Goal: Information Seeking & Learning: Learn about a topic

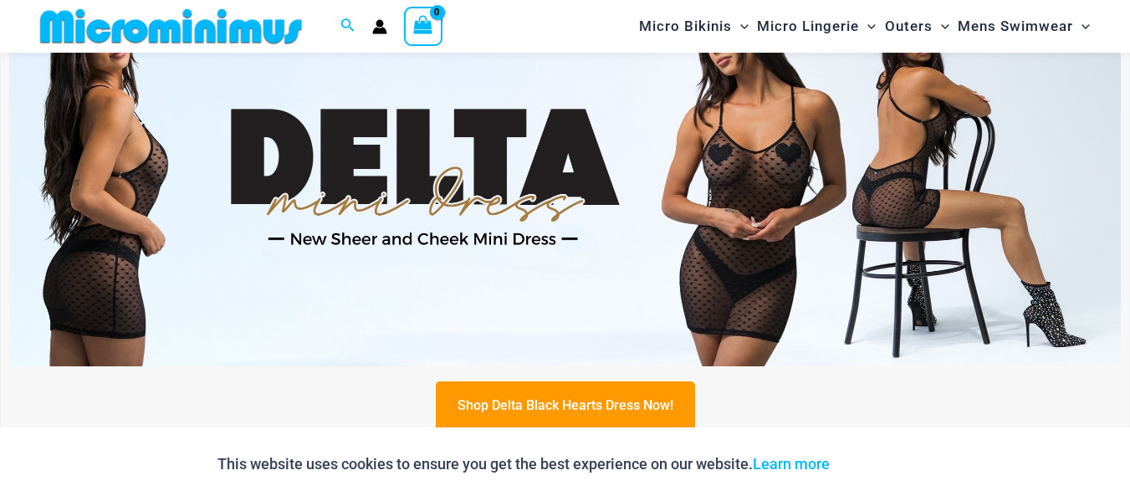
scroll to position [519, 0]
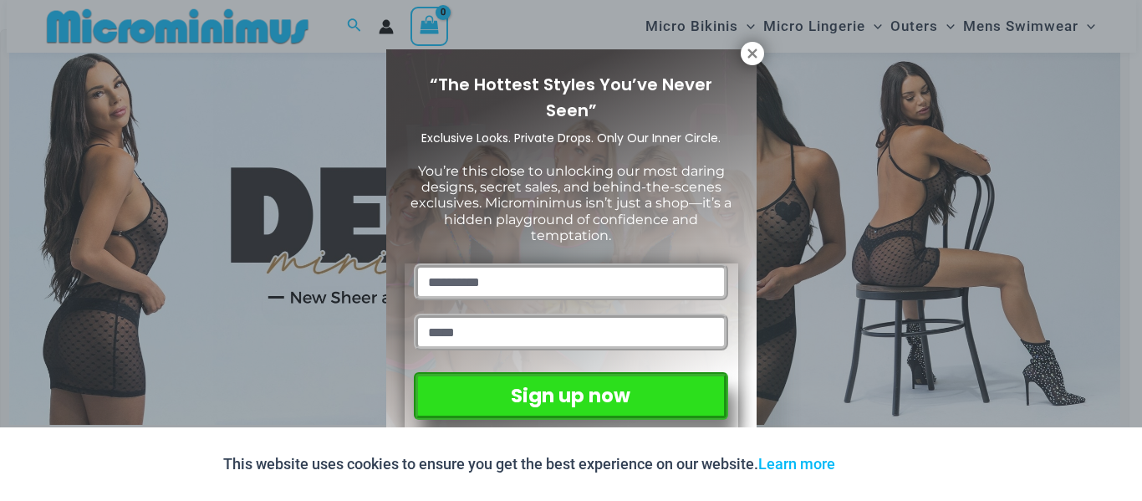
click at [1114, 144] on div "“The Hottest Styles You’ve Never Seen” Exclusive Looks. Private Drops. Only Our…" at bounding box center [571, 250] width 1142 height 501
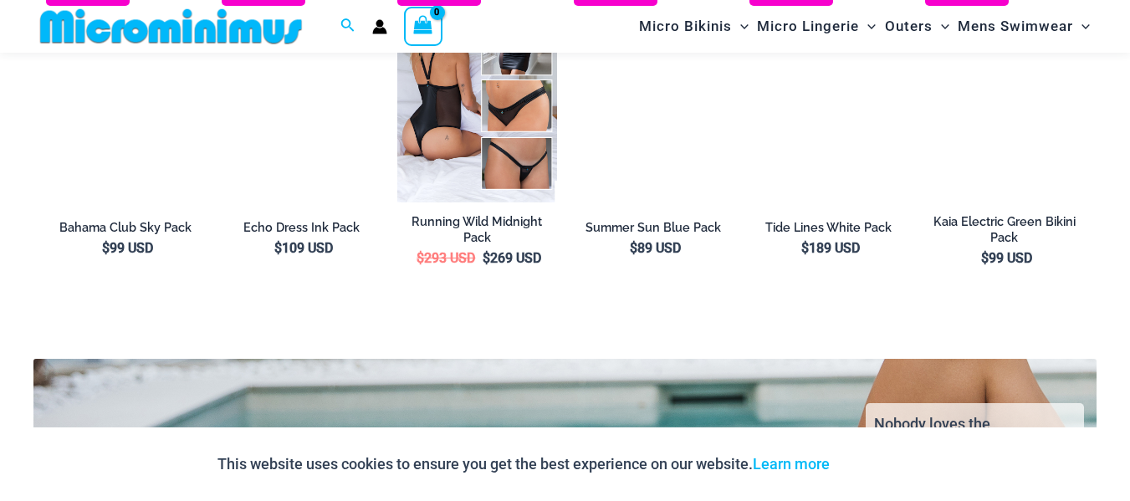
scroll to position [2772, 0]
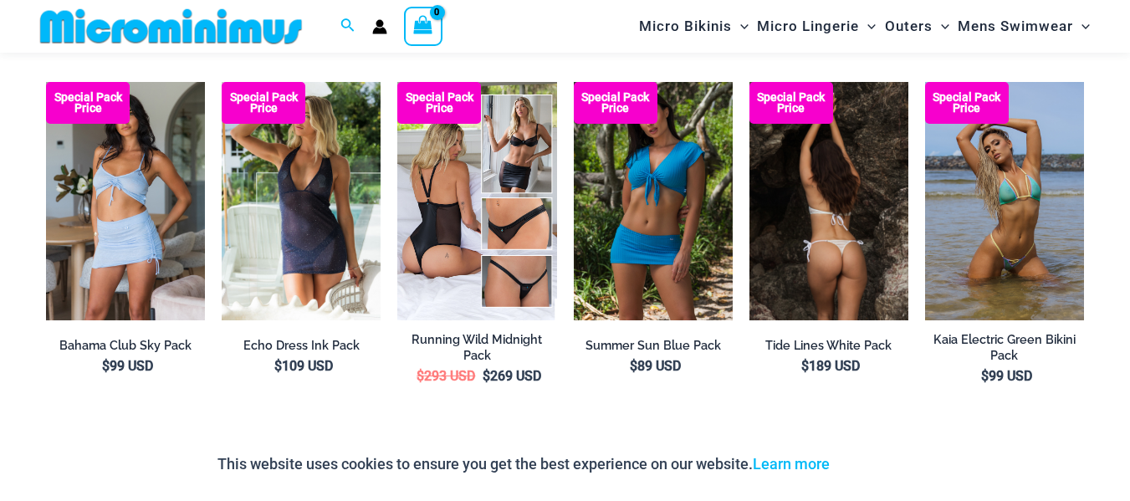
click at [847, 174] on img at bounding box center [828, 201] width 159 height 238
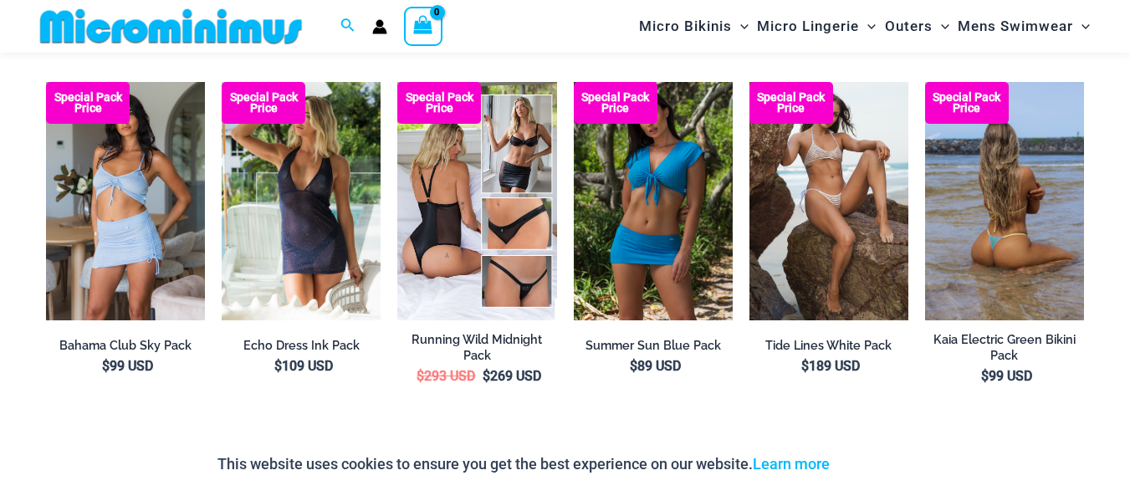
click at [1009, 217] on img at bounding box center [1004, 201] width 159 height 238
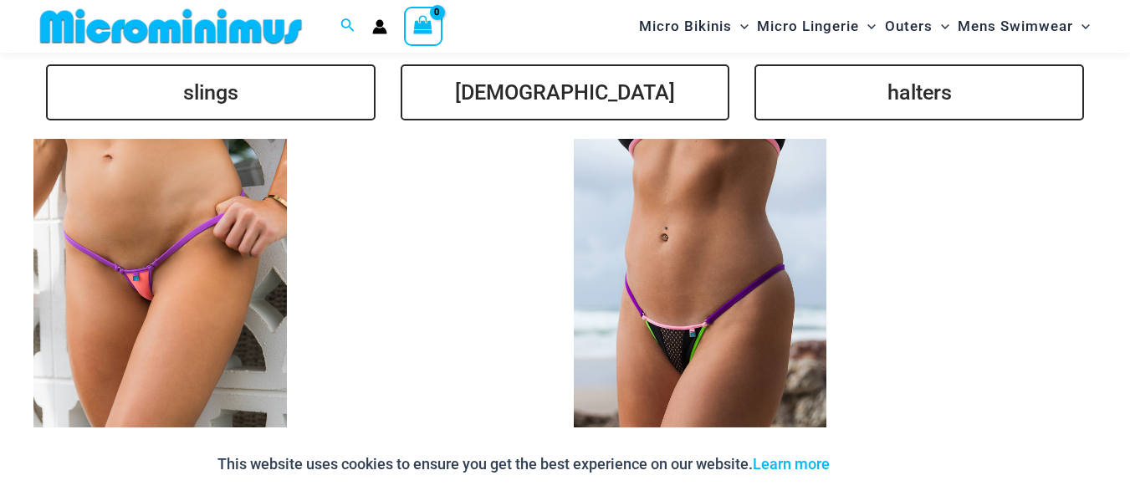
scroll to position [3935, 0]
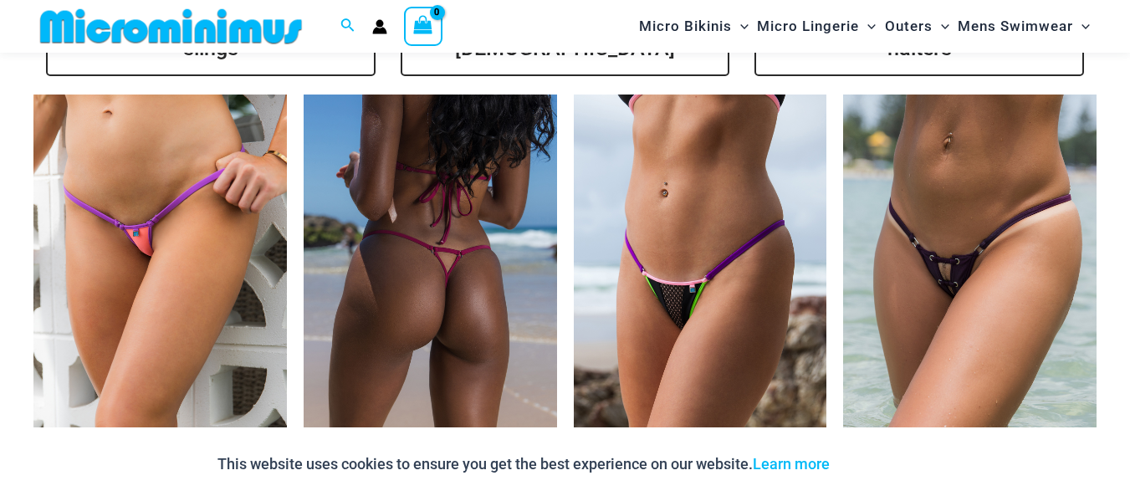
click at [471, 280] on img at bounding box center [430, 285] width 253 height 380
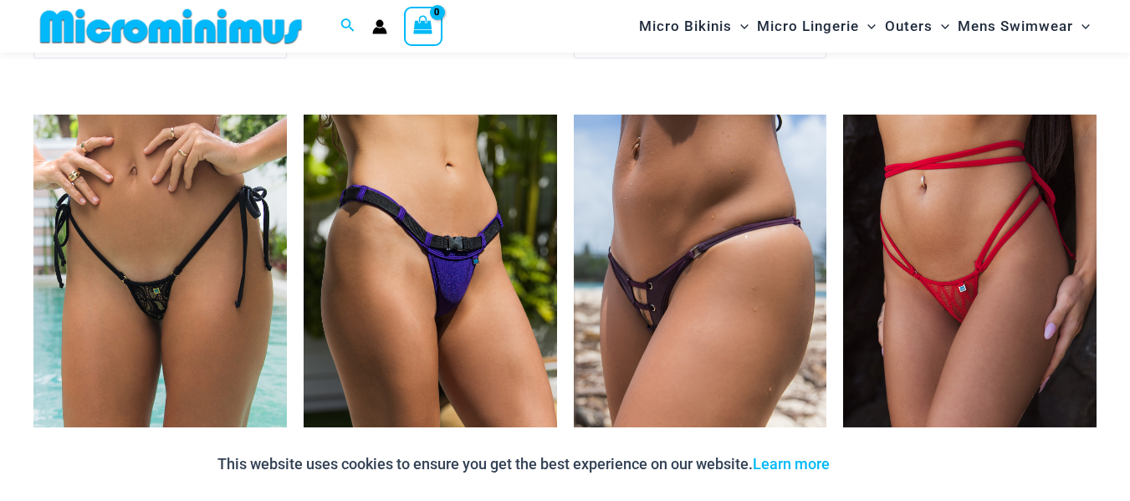
scroll to position [4494, 0]
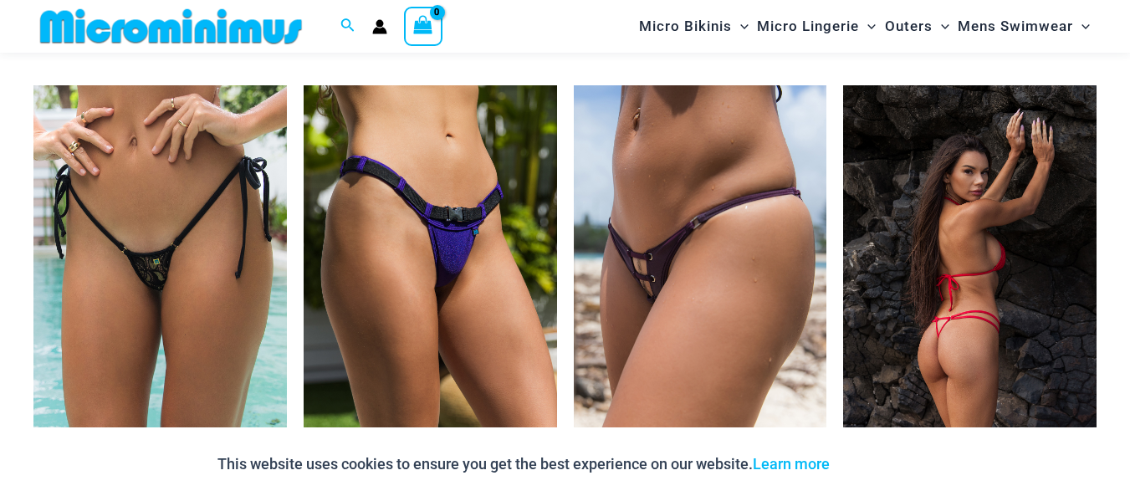
click at [964, 232] on img at bounding box center [969, 275] width 253 height 380
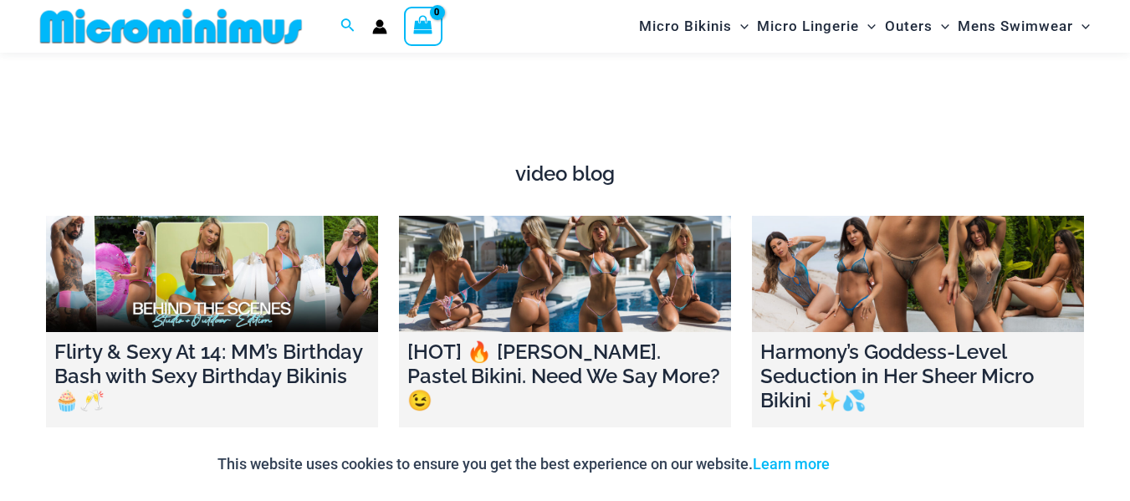
scroll to position [5598, 0]
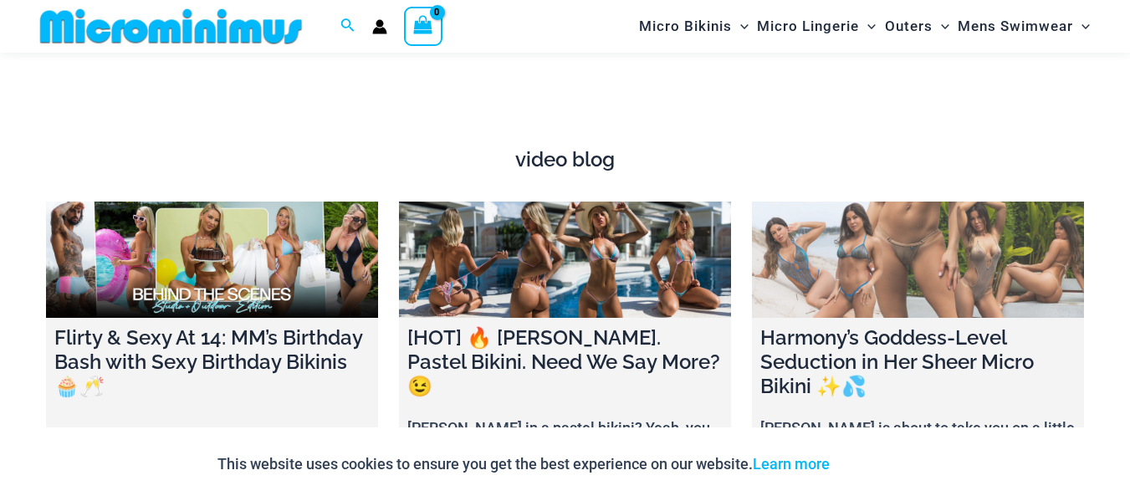
click at [904, 274] on link at bounding box center [918, 260] width 332 height 116
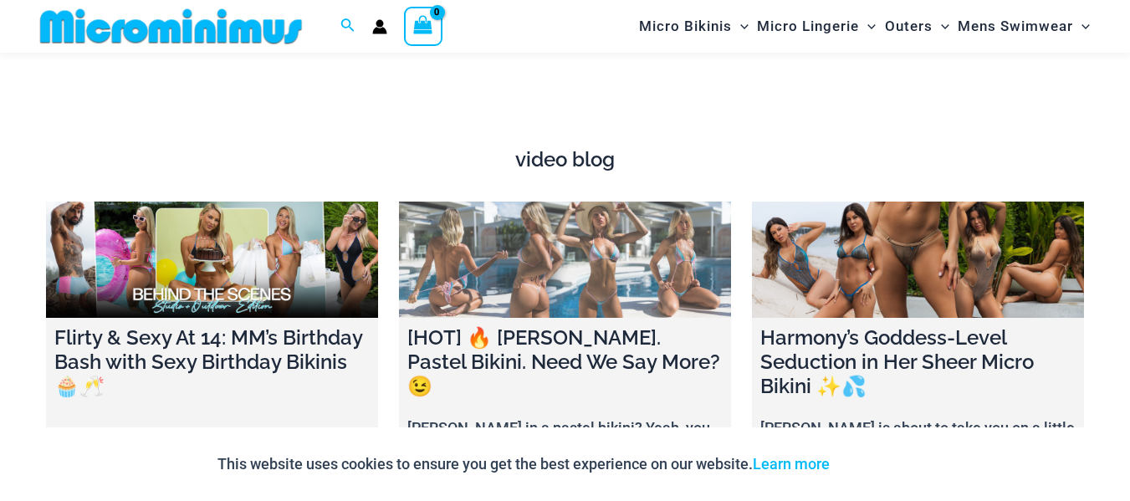
click at [621, 279] on link at bounding box center [565, 260] width 332 height 116
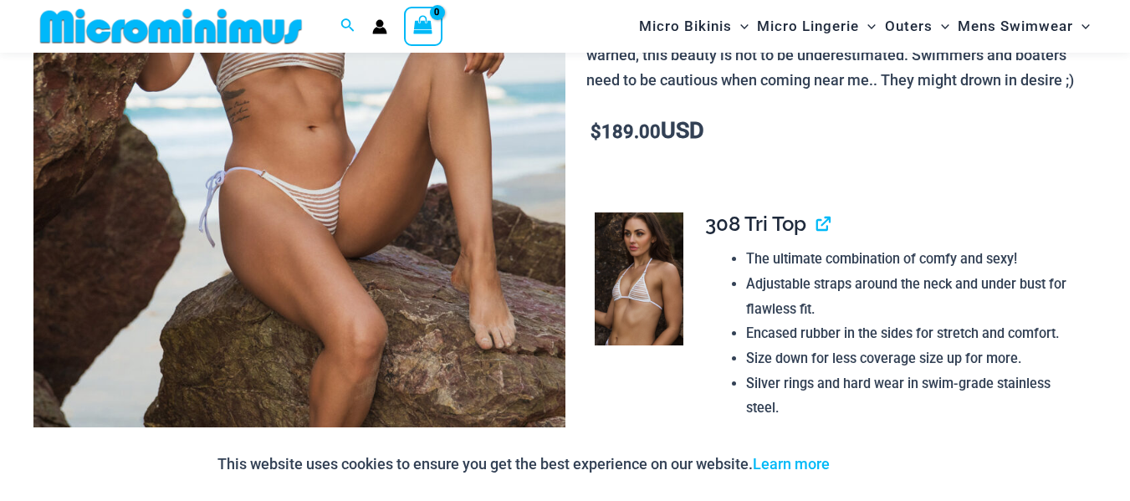
scroll to position [354, 0]
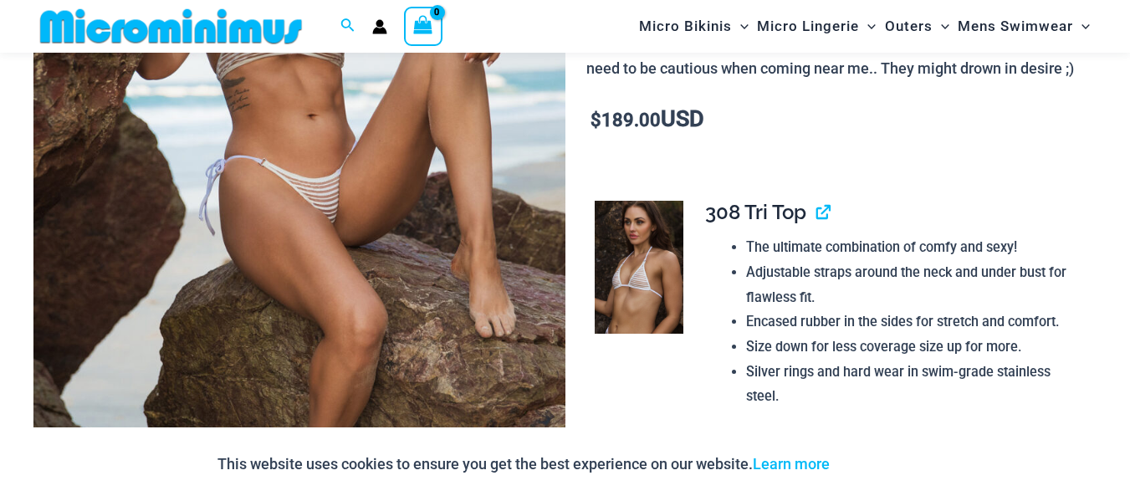
click at [452, 256] on img at bounding box center [299, 196] width 532 height 797
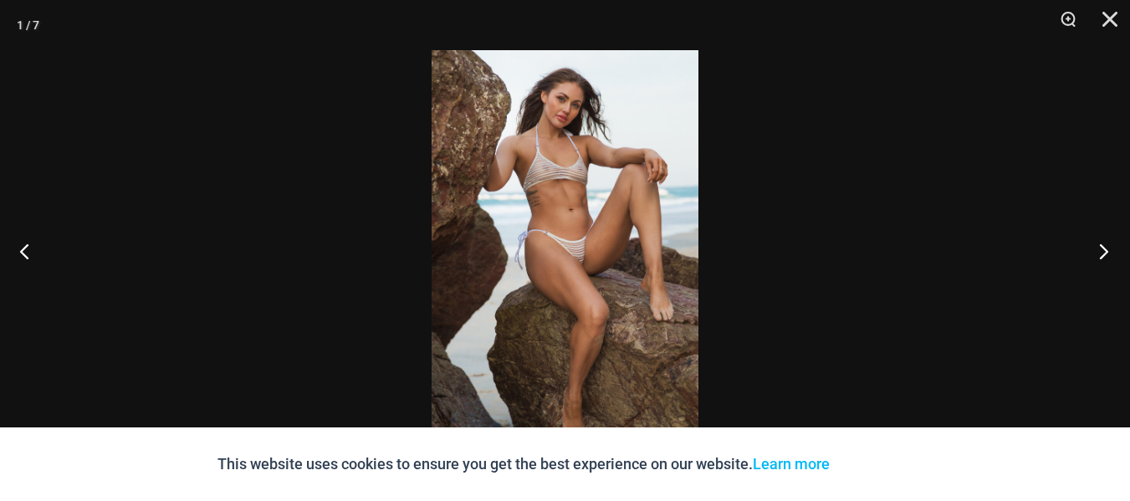
click at [1101, 254] on button "Next" at bounding box center [1098, 251] width 63 height 84
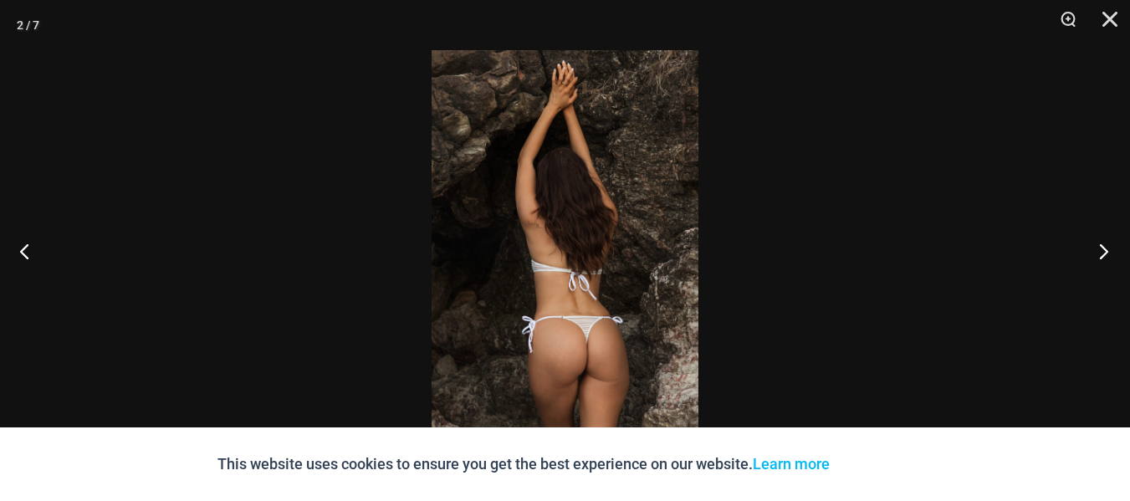
click at [1101, 254] on button "Next" at bounding box center [1098, 251] width 63 height 84
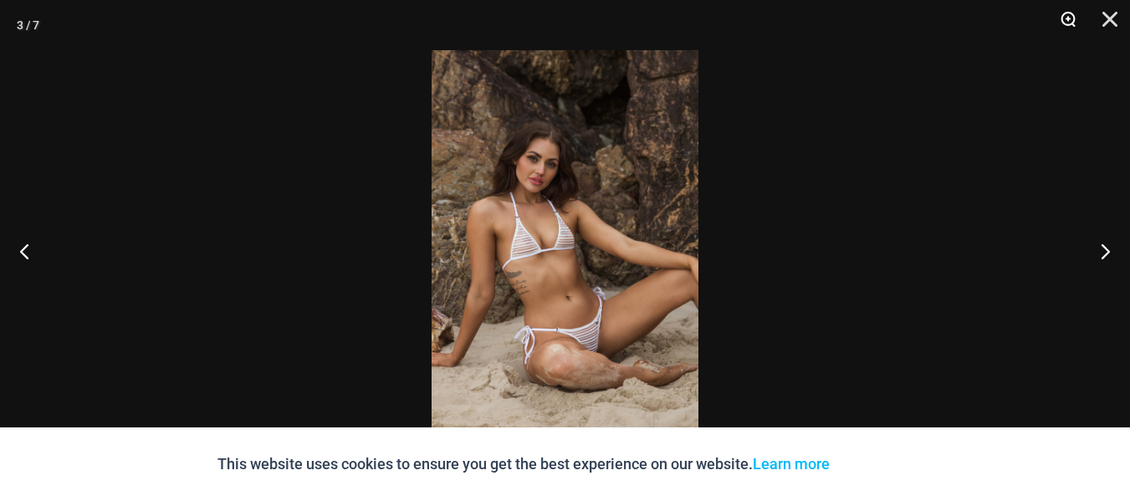
click at [1070, 15] on button "Zoom" at bounding box center [1062, 25] width 42 height 50
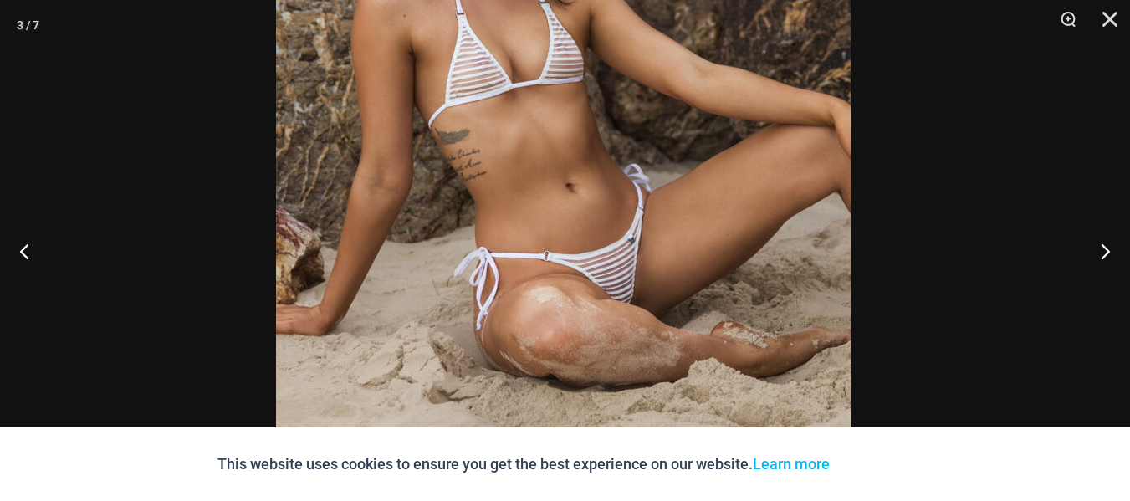
click at [733, 84] on img at bounding box center [563, 85] width 575 height 861
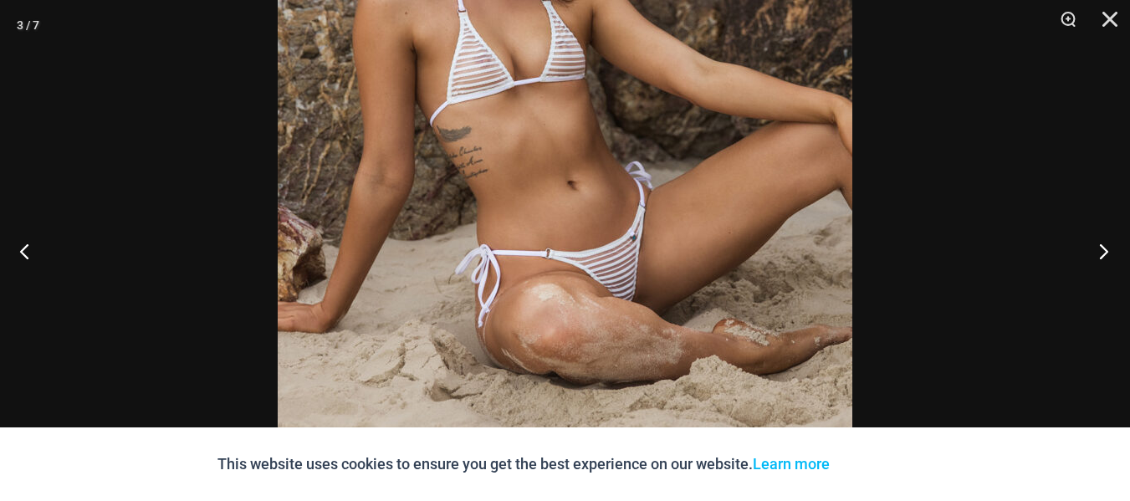
click at [1098, 255] on button "Next" at bounding box center [1098, 251] width 63 height 84
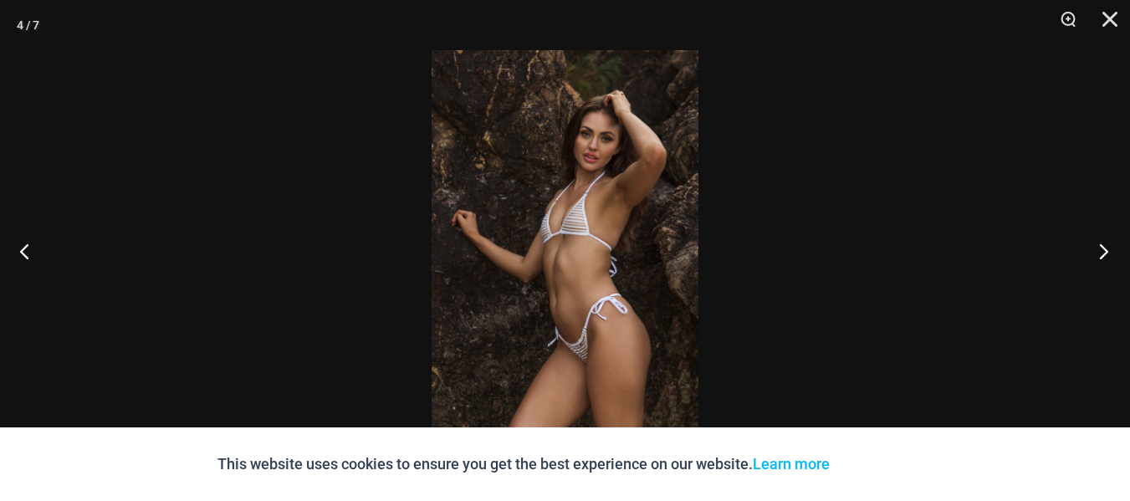
click at [1098, 255] on button "Next" at bounding box center [1098, 251] width 63 height 84
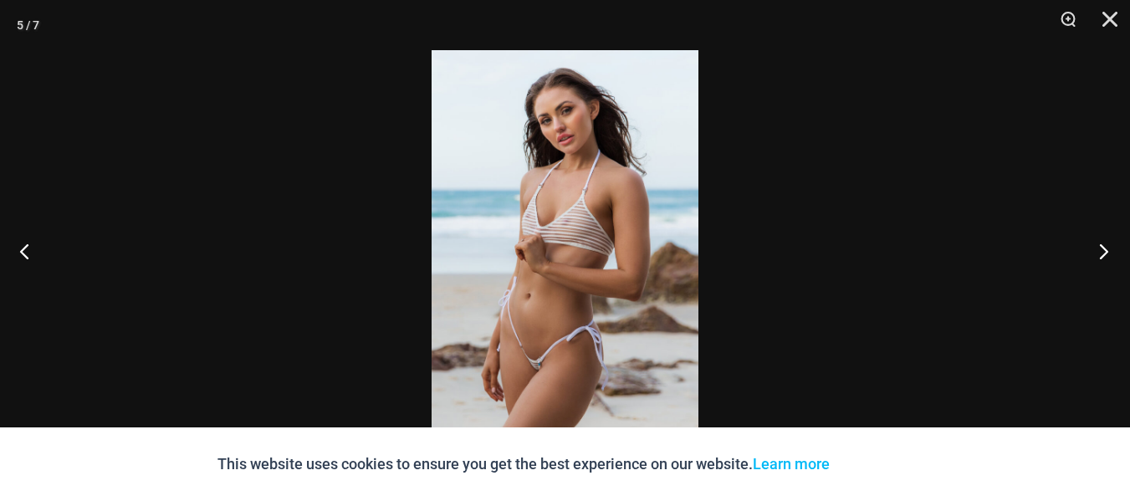
click at [1098, 255] on button "Next" at bounding box center [1098, 251] width 63 height 84
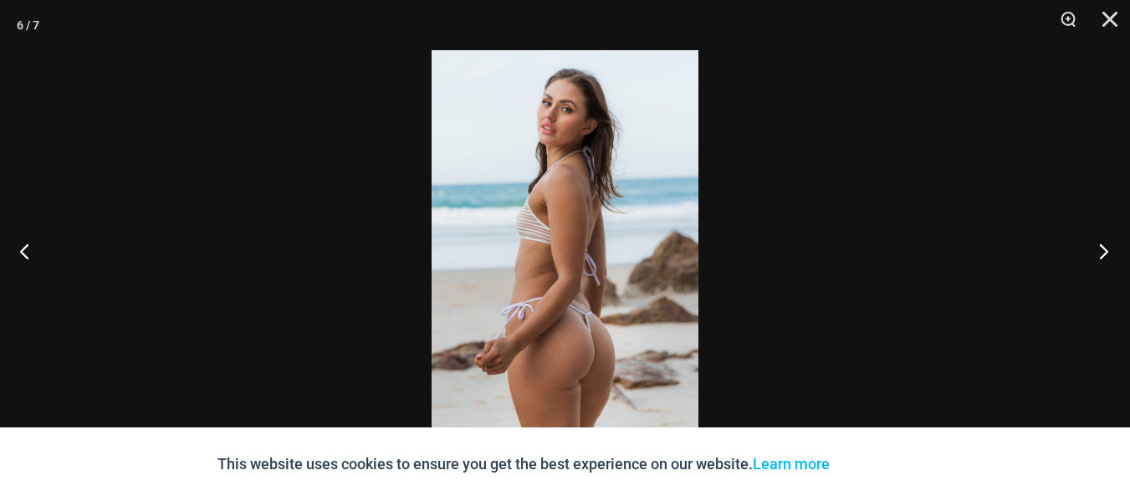
click at [1098, 255] on button "Next" at bounding box center [1098, 251] width 63 height 84
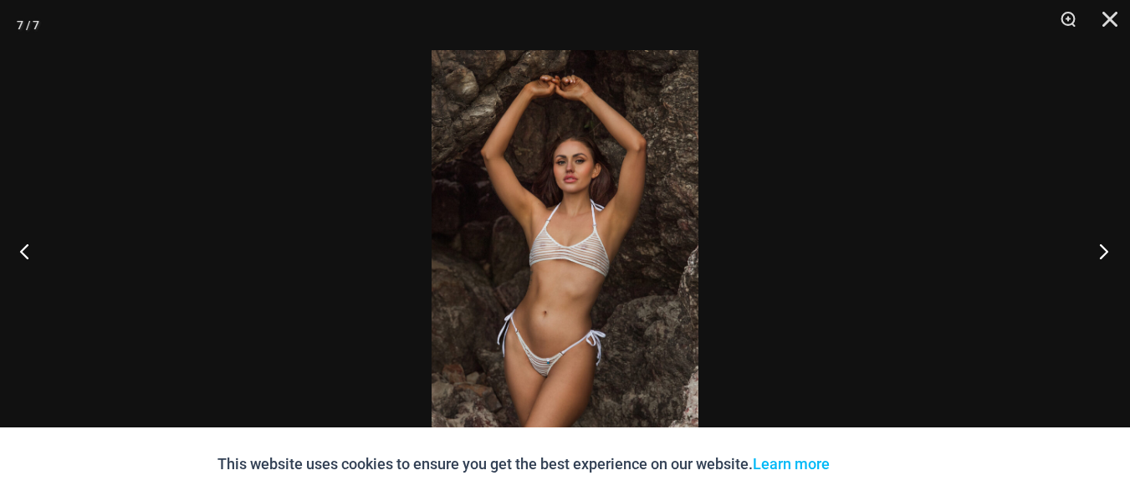
click at [1098, 255] on button "Next" at bounding box center [1098, 251] width 63 height 84
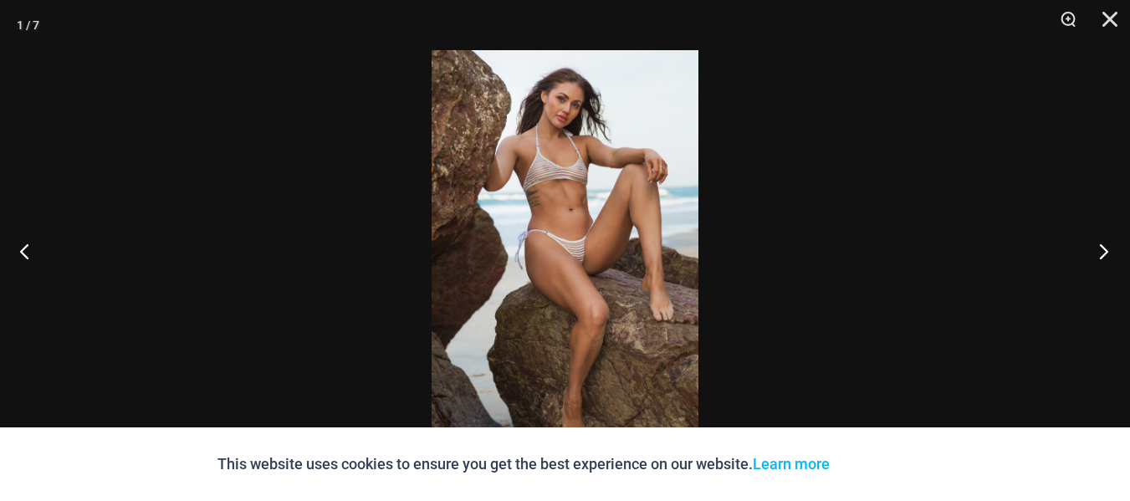
click at [1098, 255] on button "Next" at bounding box center [1098, 251] width 63 height 84
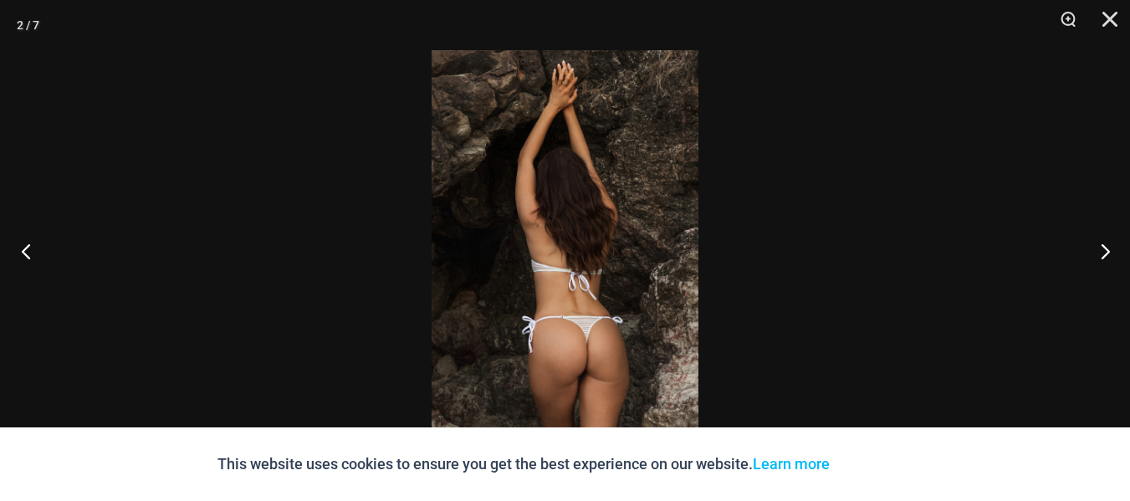
click at [29, 254] on button "Previous" at bounding box center [31, 251] width 63 height 84
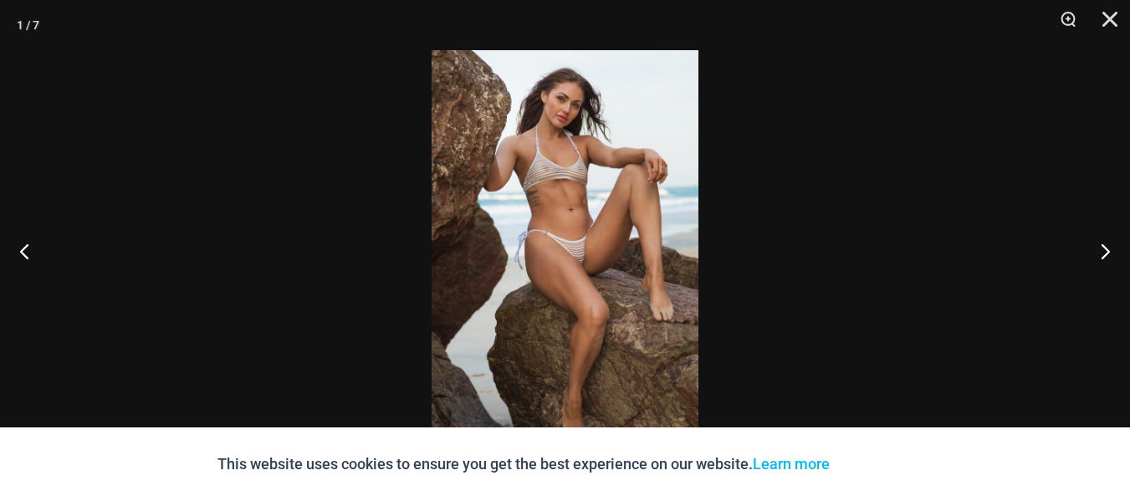
click at [579, 278] on img at bounding box center [565, 250] width 267 height 401
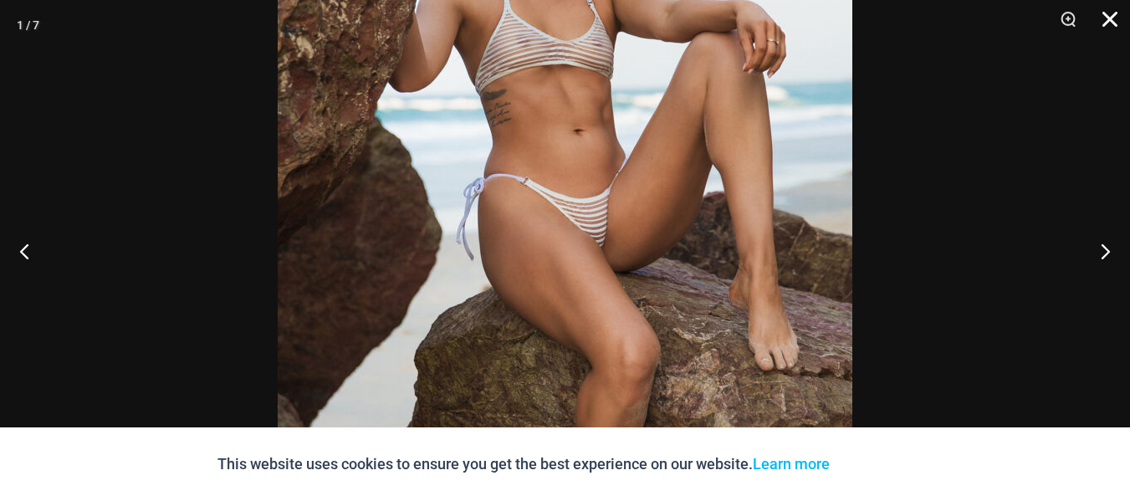
click at [1116, 17] on button "Close" at bounding box center [1104, 25] width 42 height 50
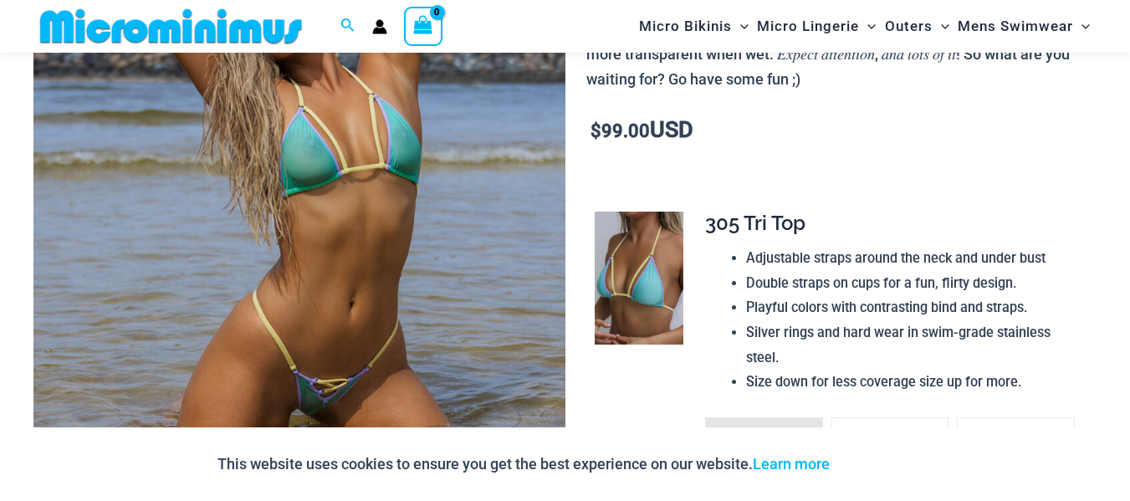
scroll to position [378, 0]
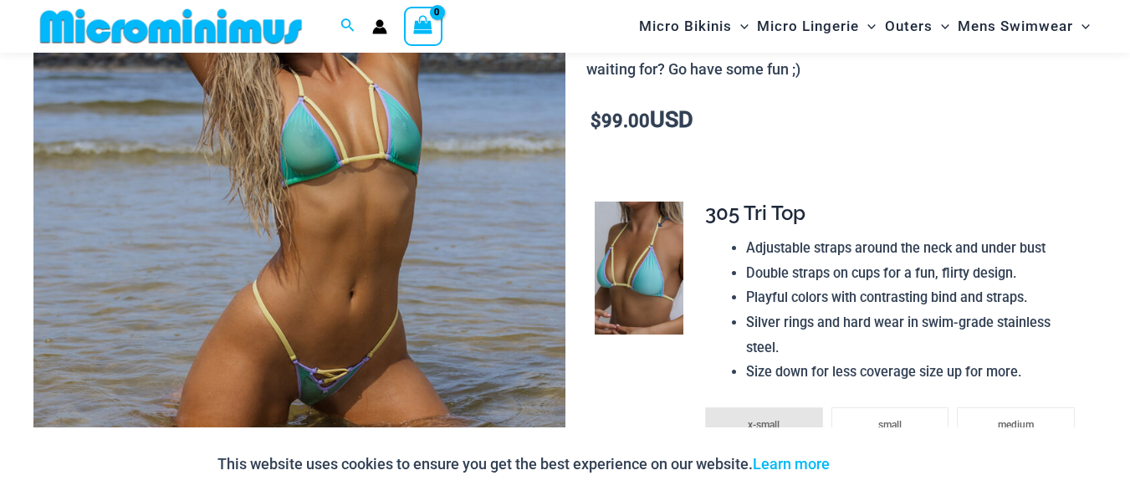
click at [628, 272] on img at bounding box center [639, 268] width 89 height 133
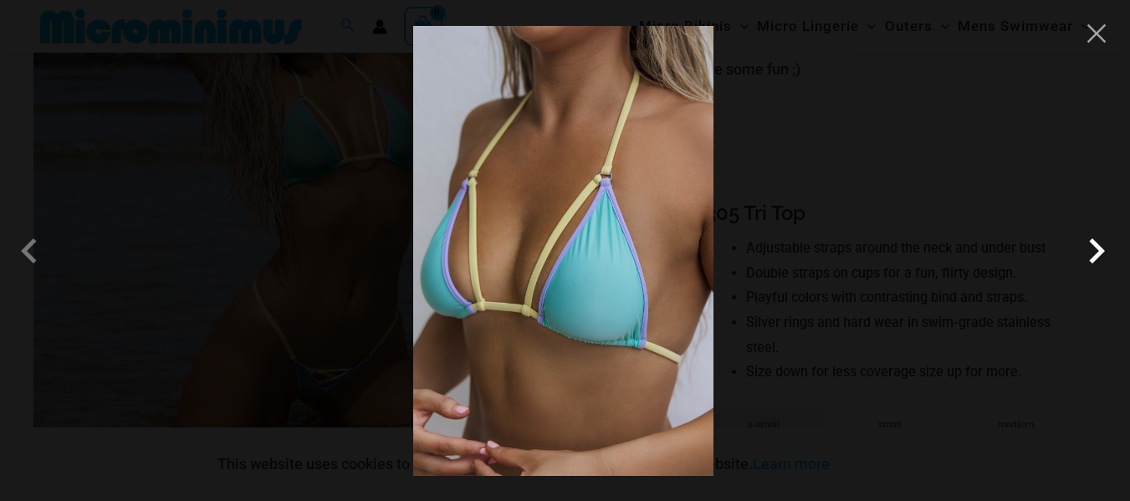
click at [1096, 250] on span at bounding box center [1096, 251] width 50 height 50
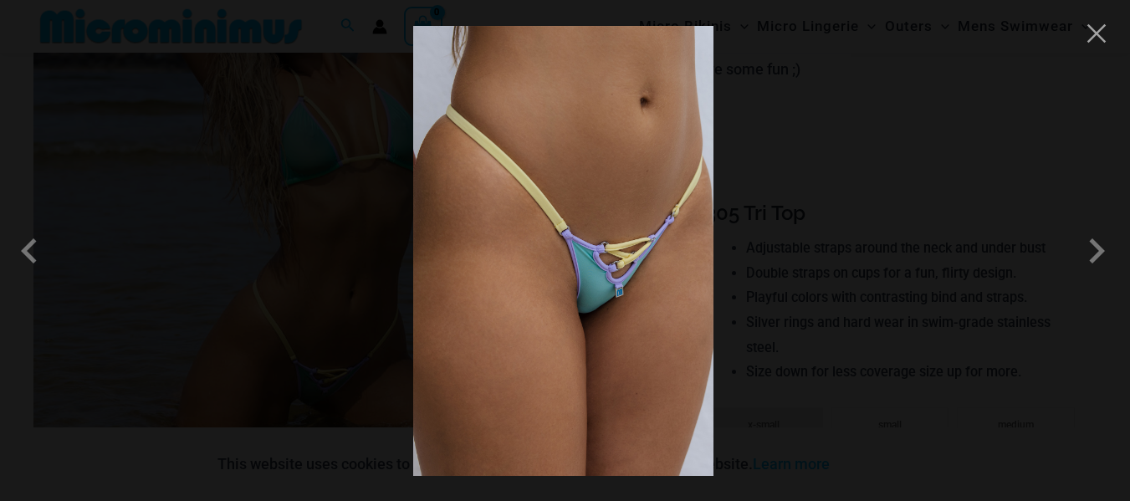
click at [618, 381] on img at bounding box center [563, 251] width 300 height 450
click at [1097, 258] on span at bounding box center [1096, 251] width 50 height 50
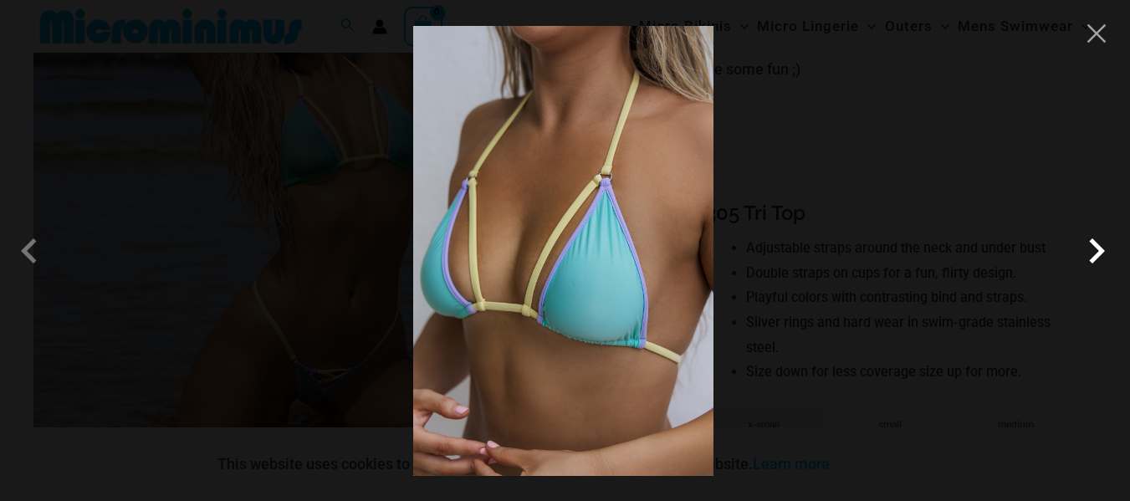
click at [1097, 258] on span at bounding box center [1096, 251] width 50 height 50
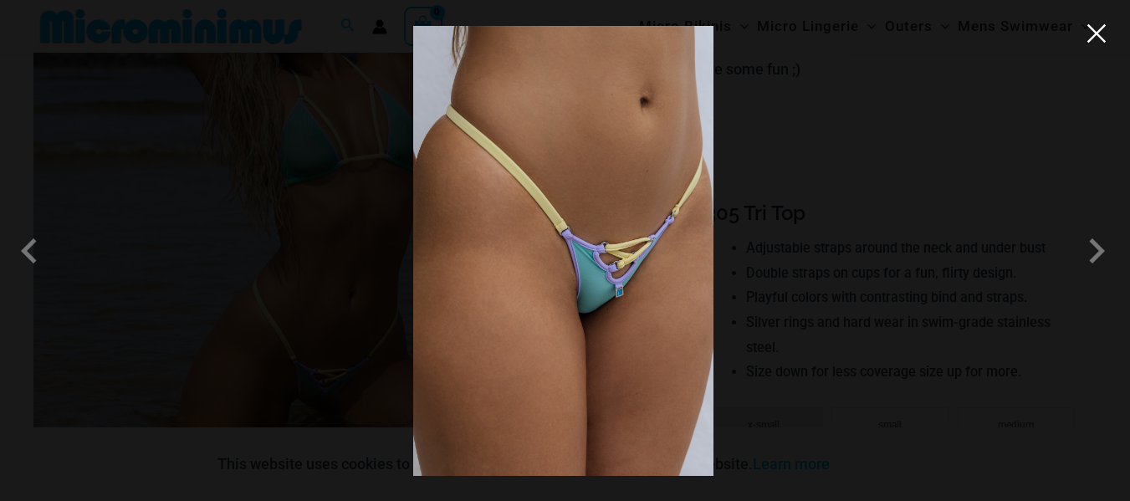
click at [1098, 38] on button "Close" at bounding box center [1096, 33] width 25 height 25
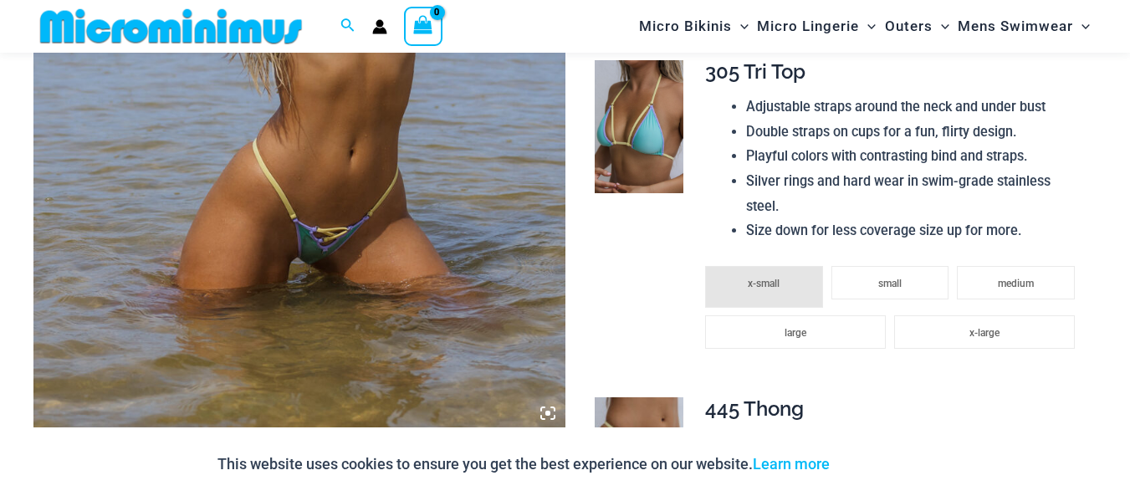
scroll to position [830, 0]
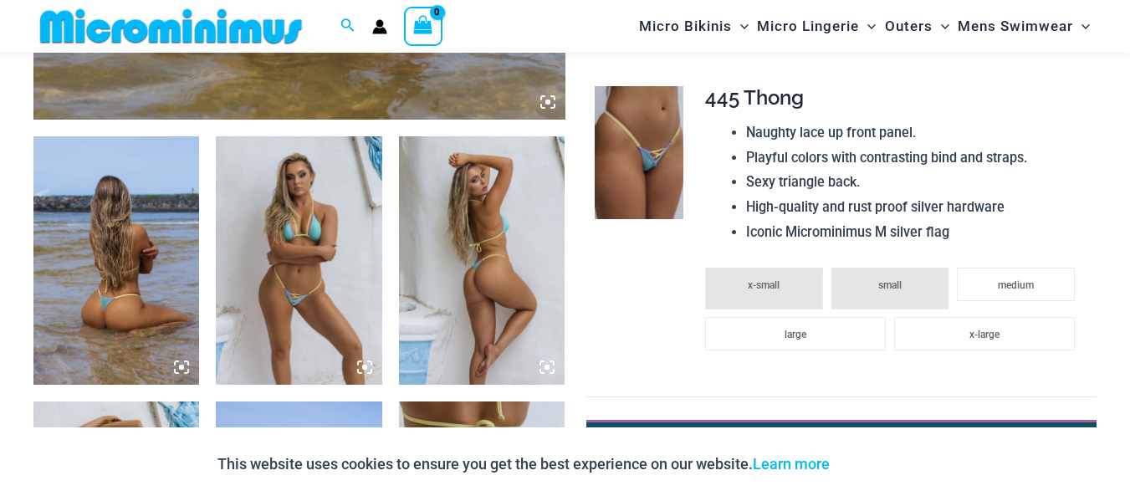
click at [117, 253] on img at bounding box center [116, 260] width 166 height 249
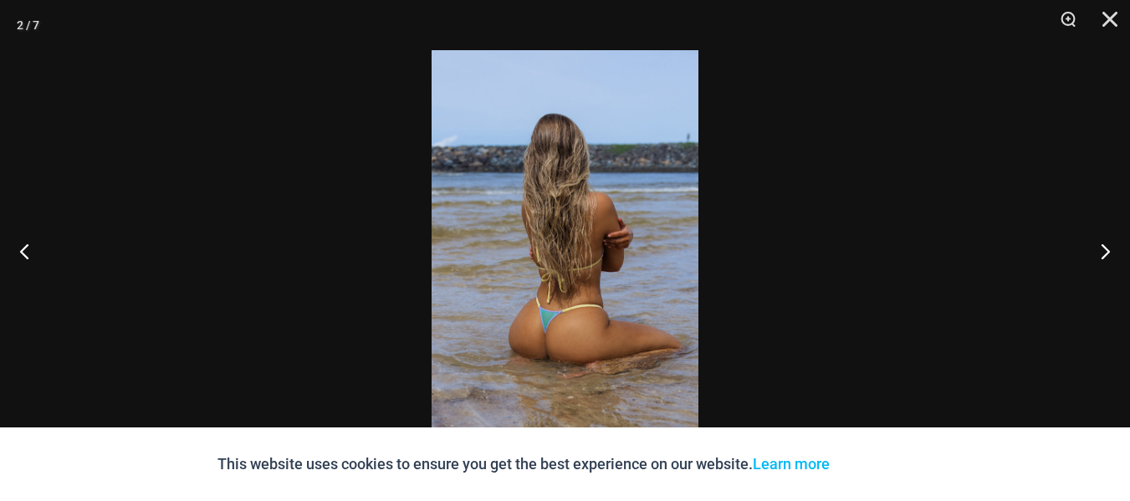
click at [570, 307] on img at bounding box center [565, 250] width 267 height 401
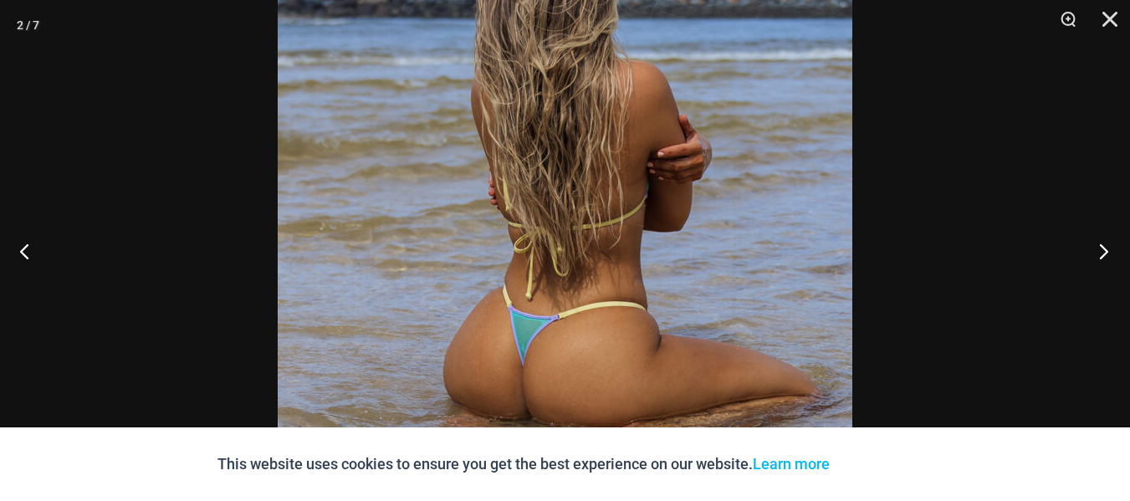
click at [1101, 251] on button "Next" at bounding box center [1098, 251] width 63 height 84
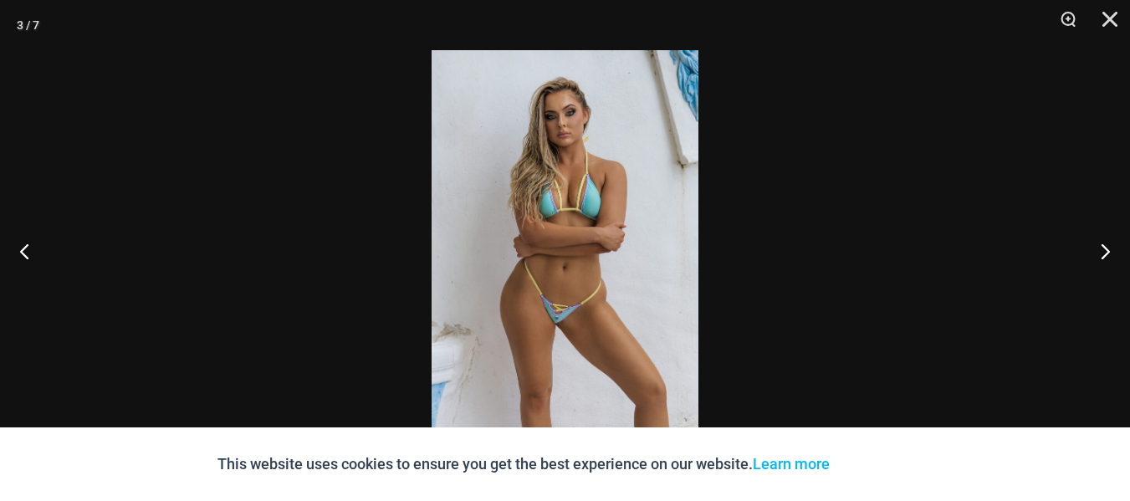
click at [517, 365] on img at bounding box center [565, 250] width 267 height 401
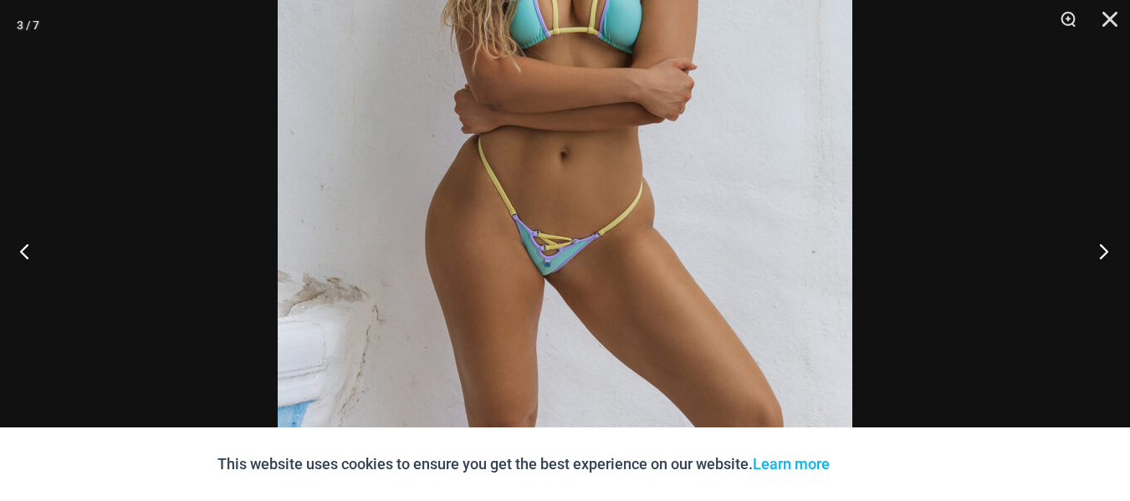
click at [1102, 256] on button "Next" at bounding box center [1098, 251] width 63 height 84
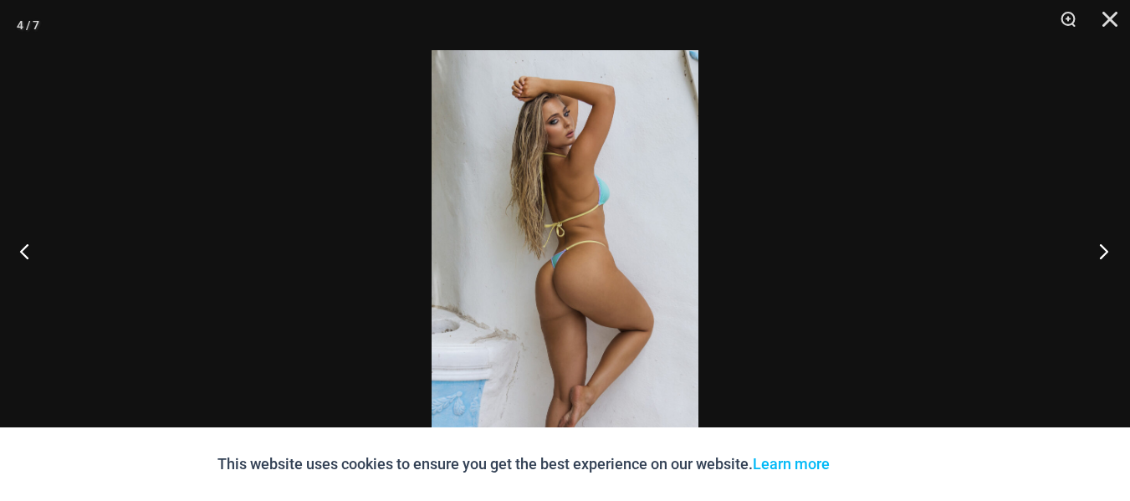
click at [1102, 256] on button "Next" at bounding box center [1098, 251] width 63 height 84
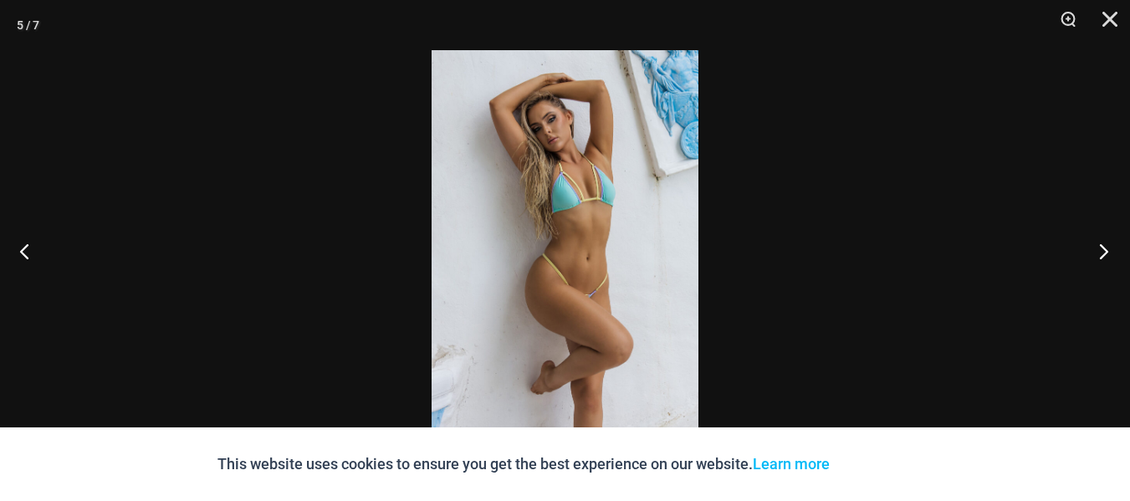
click at [1102, 256] on button "Next" at bounding box center [1098, 251] width 63 height 84
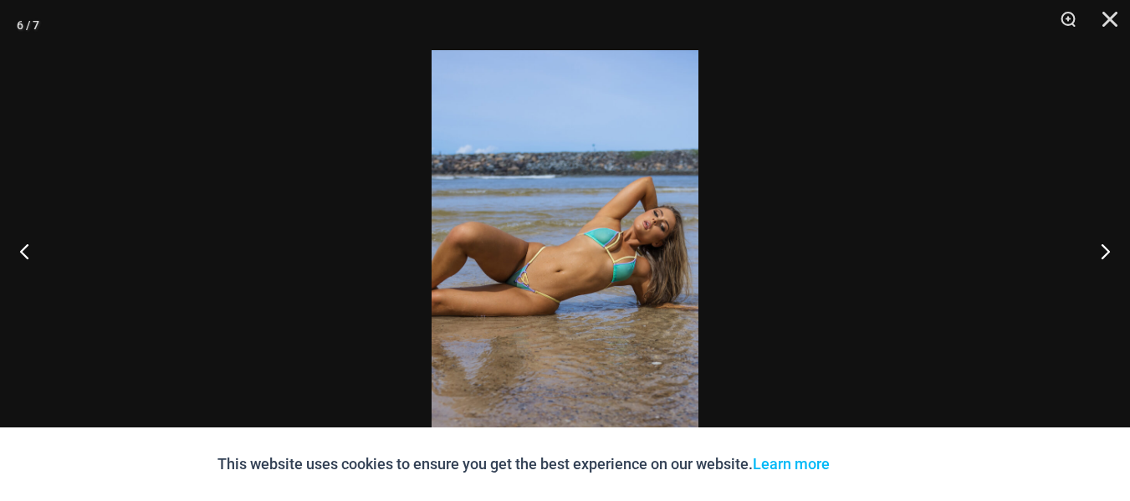
click at [526, 306] on img at bounding box center [565, 250] width 267 height 401
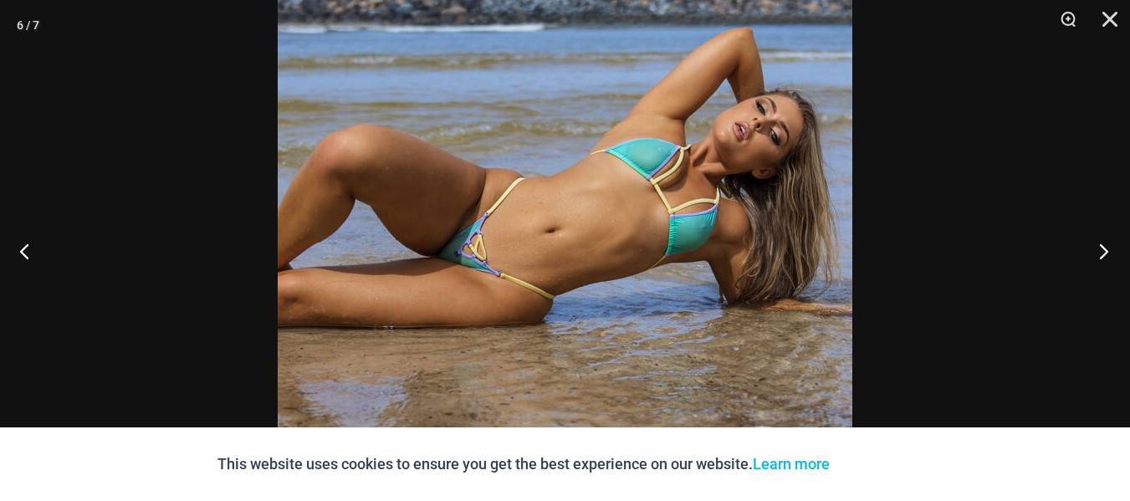
click at [1111, 248] on button "Next" at bounding box center [1098, 251] width 63 height 84
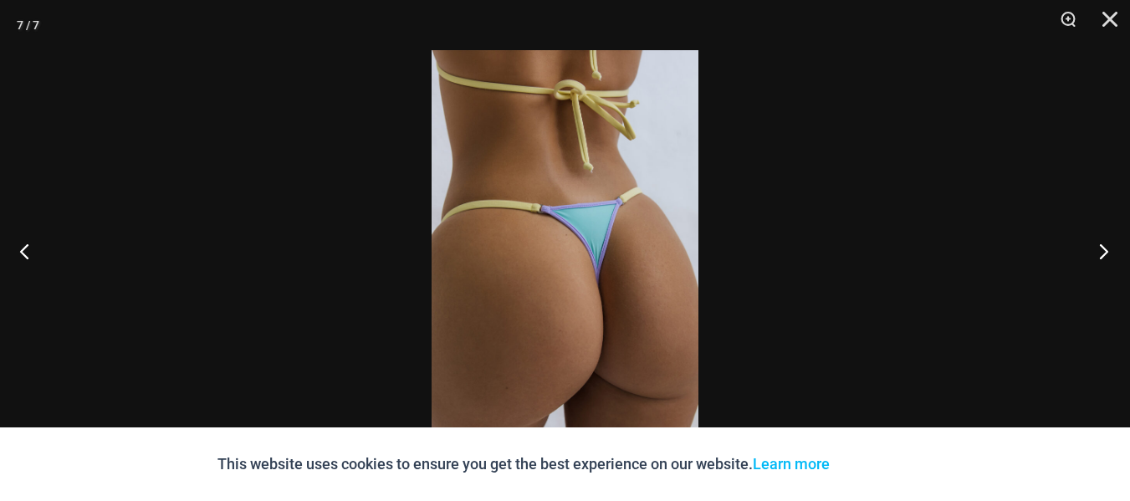
click at [1111, 248] on button "Next" at bounding box center [1098, 251] width 63 height 84
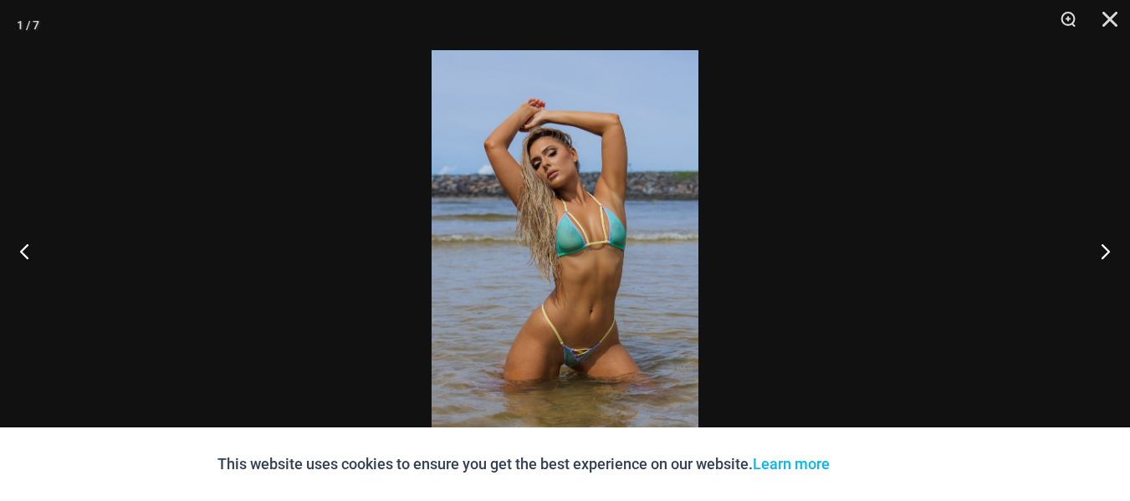
click at [547, 294] on img at bounding box center [565, 250] width 267 height 401
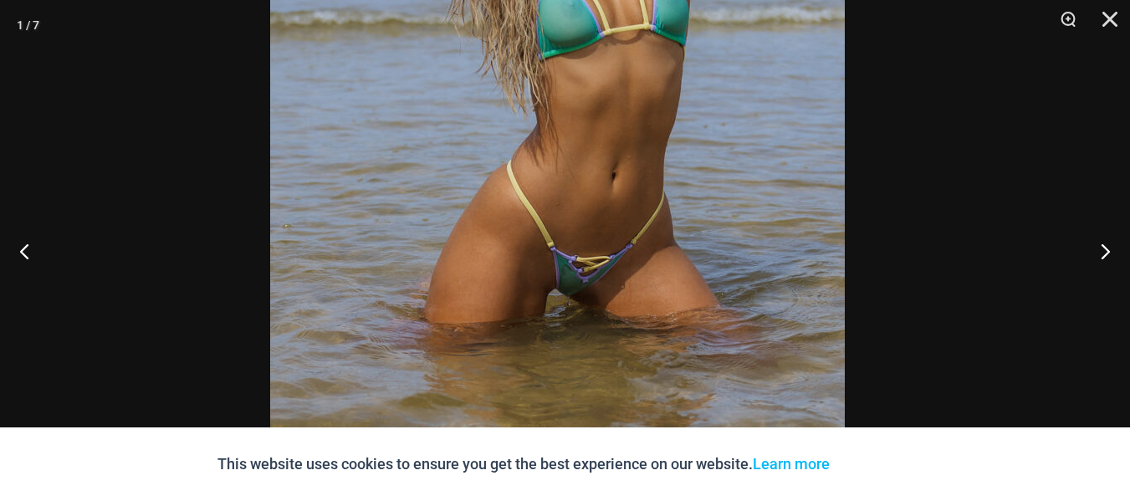
click at [627, 151] on img at bounding box center [557, 44] width 575 height 861
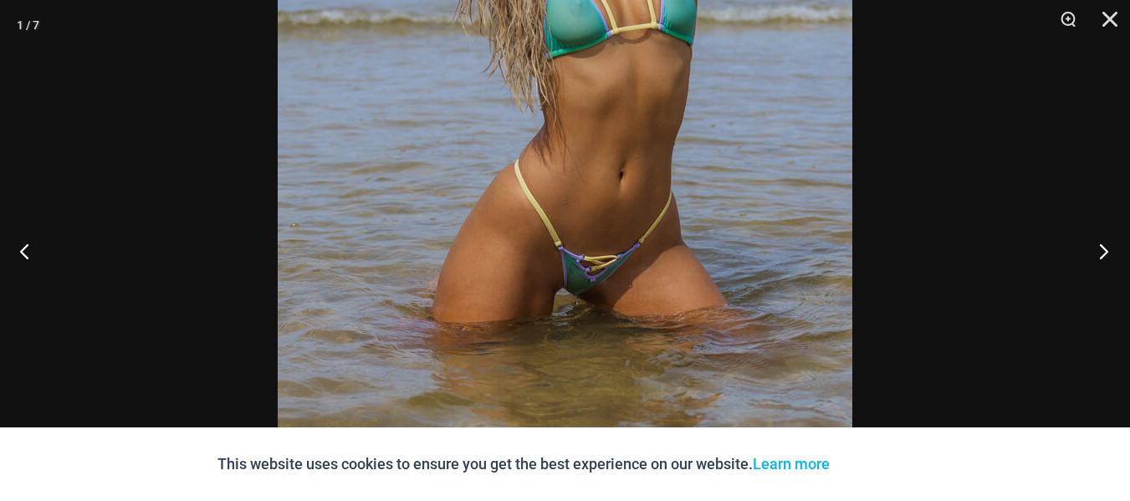
click at [1105, 252] on button "Next" at bounding box center [1098, 251] width 63 height 84
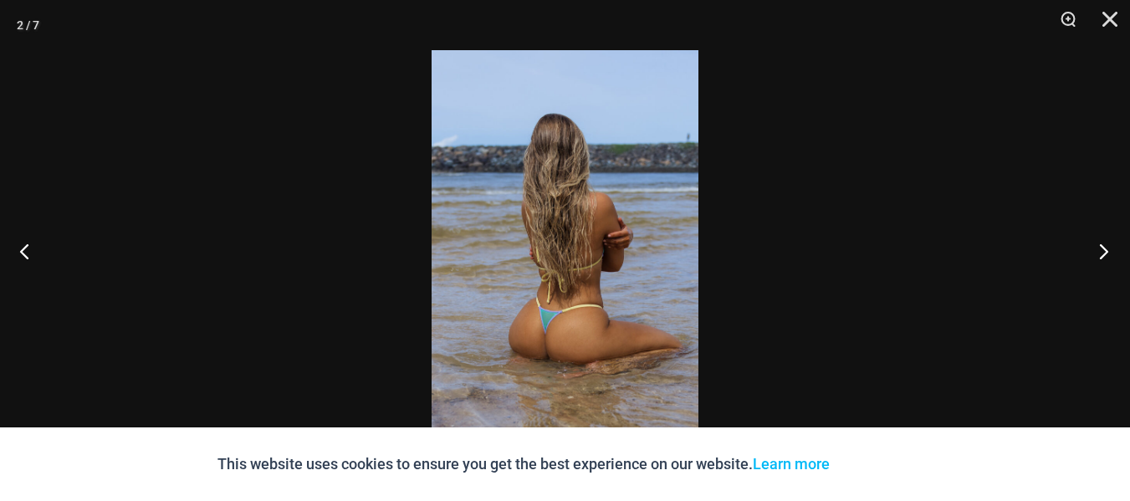
click at [1105, 252] on button "Next" at bounding box center [1098, 251] width 63 height 84
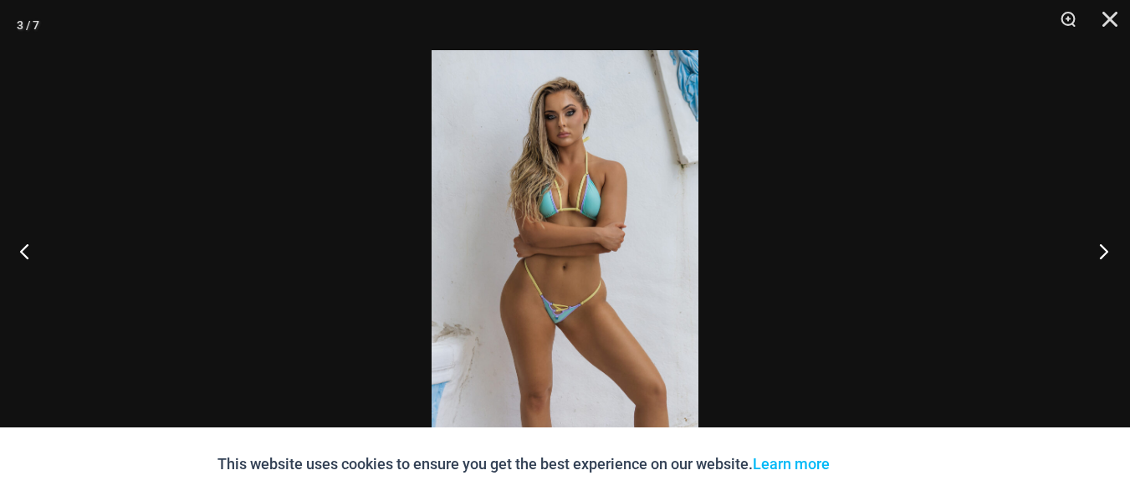
click at [1105, 252] on button "Next" at bounding box center [1098, 251] width 63 height 84
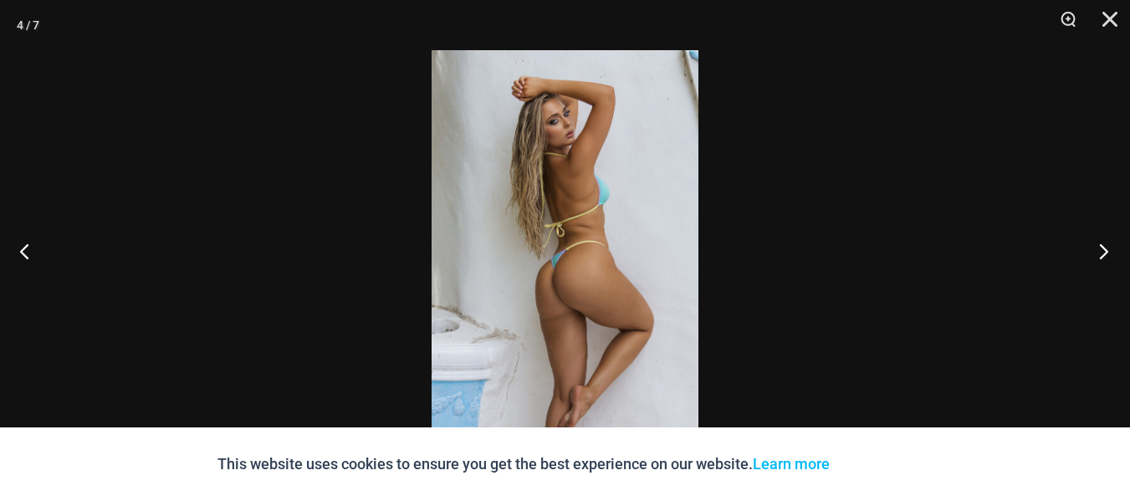
click at [1105, 252] on button "Next" at bounding box center [1098, 251] width 63 height 84
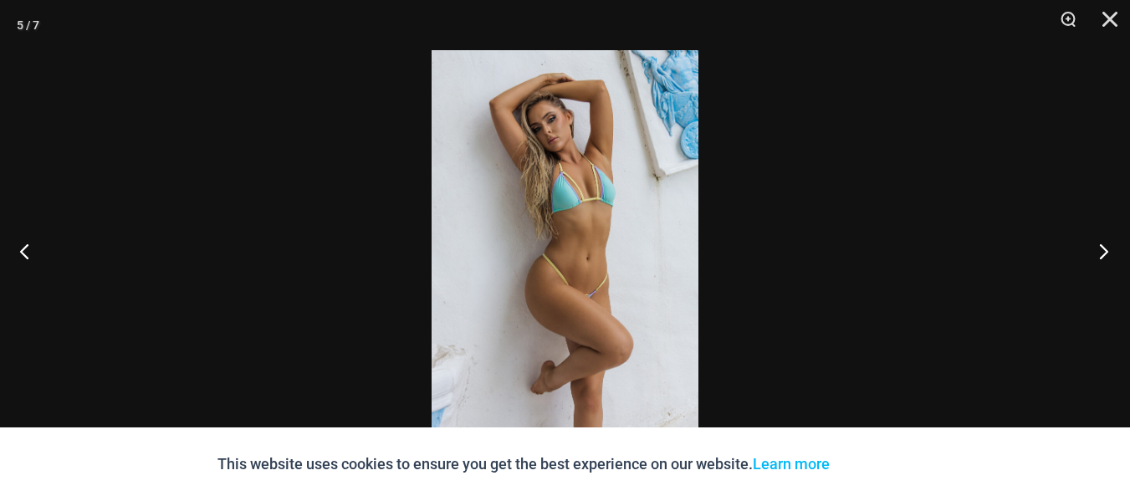
click at [1105, 252] on button "Next" at bounding box center [1098, 251] width 63 height 84
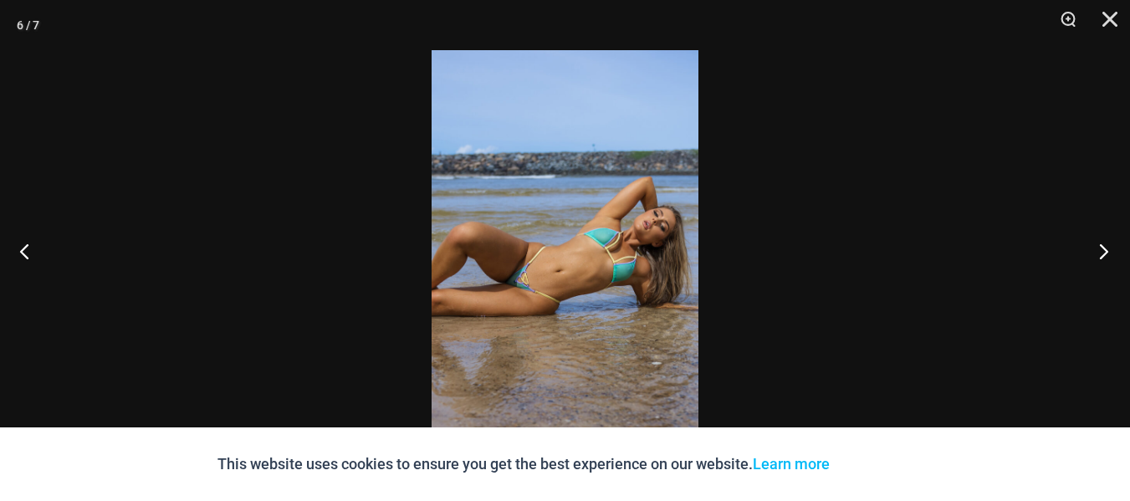
click at [1105, 252] on button "Next" at bounding box center [1098, 251] width 63 height 84
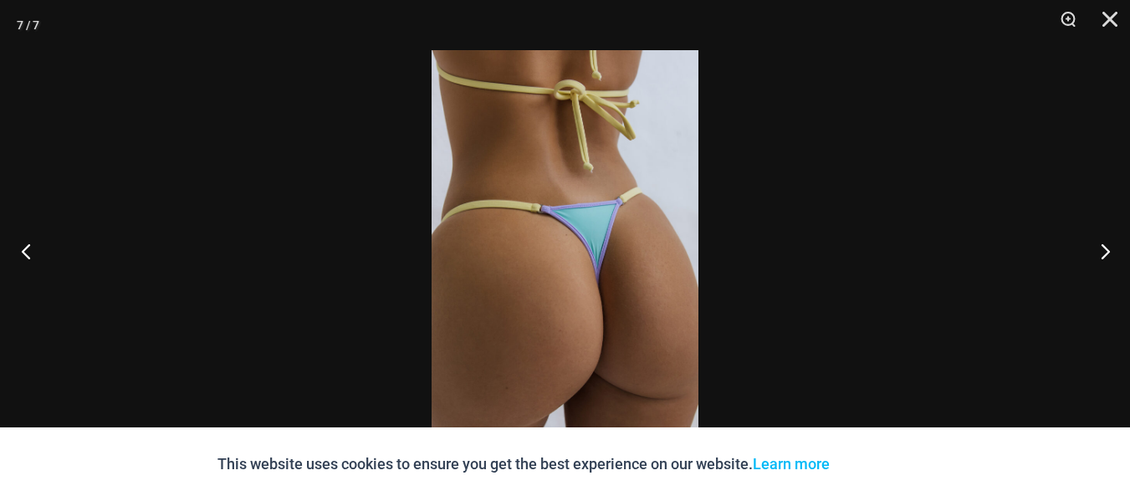
click at [29, 253] on button "Previous" at bounding box center [31, 251] width 63 height 84
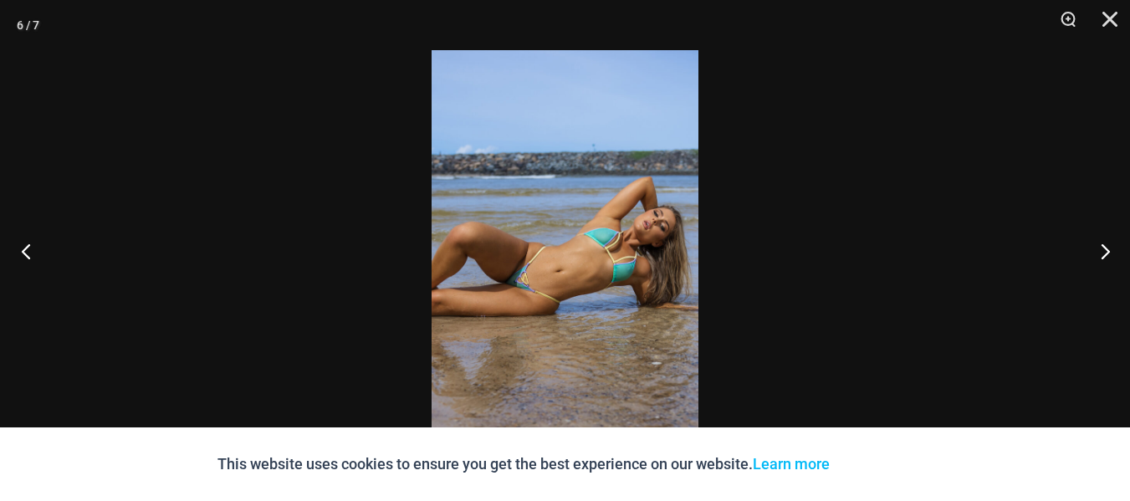
click at [29, 253] on button "Previous" at bounding box center [31, 251] width 63 height 84
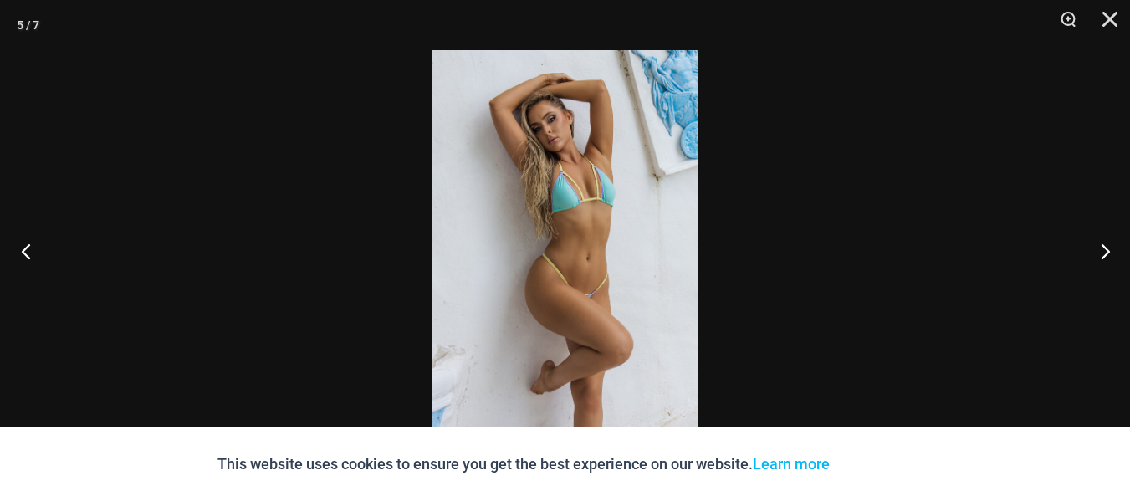
click at [29, 253] on button "Previous" at bounding box center [31, 251] width 63 height 84
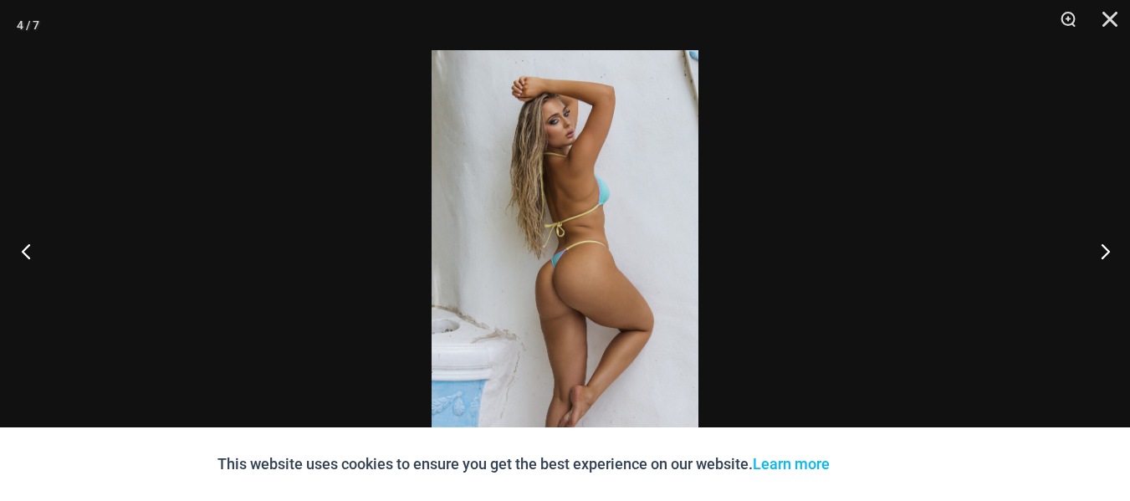
click at [29, 253] on button "Previous" at bounding box center [31, 251] width 63 height 84
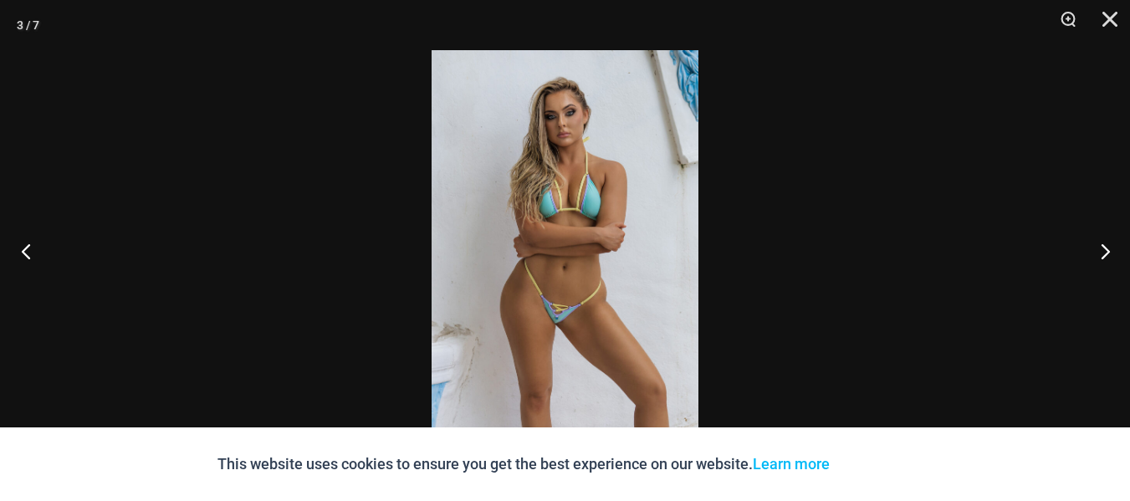
click at [29, 253] on button "Previous" at bounding box center [31, 251] width 63 height 84
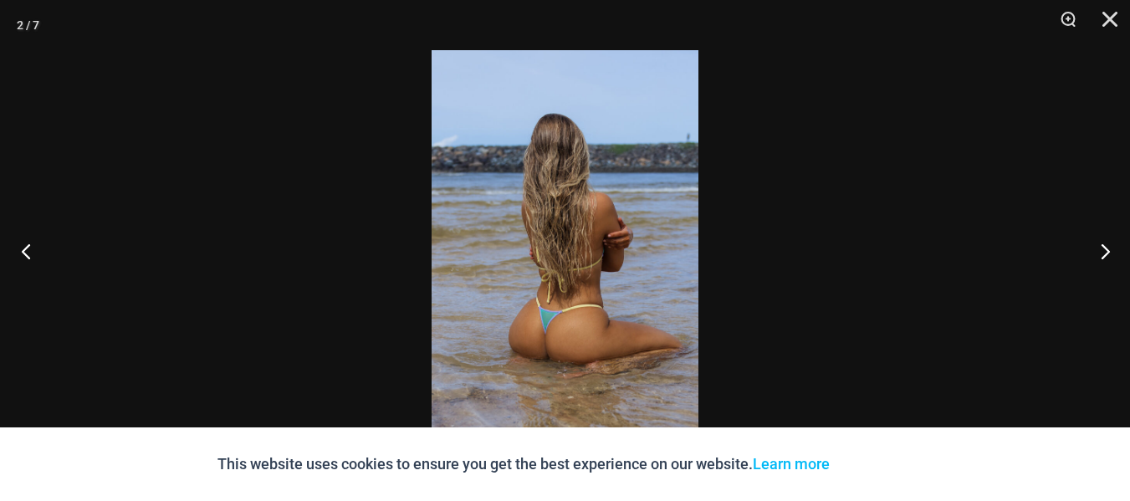
click at [29, 253] on button "Previous" at bounding box center [31, 251] width 63 height 84
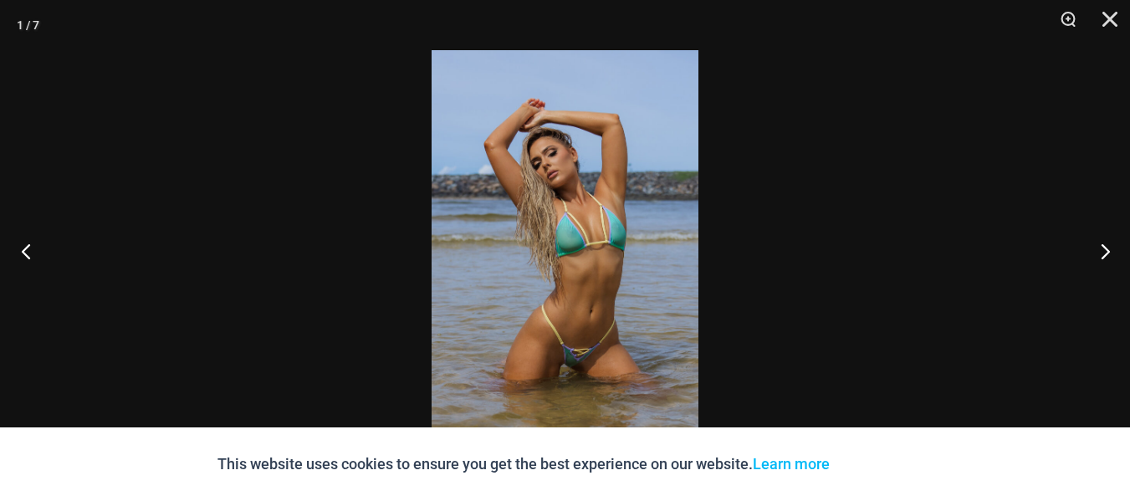
click at [29, 253] on button "Previous" at bounding box center [31, 251] width 63 height 84
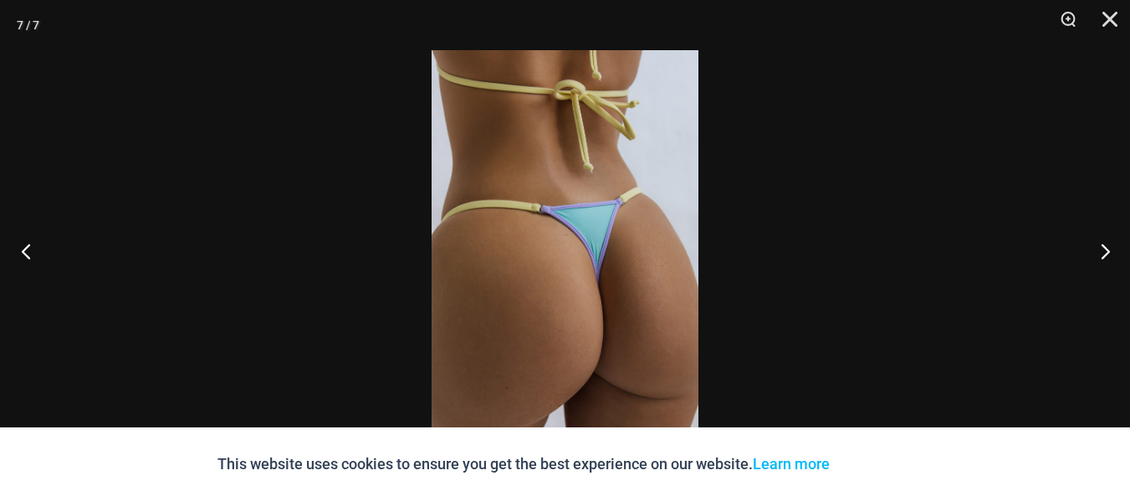
click at [29, 253] on button "Previous" at bounding box center [31, 251] width 63 height 84
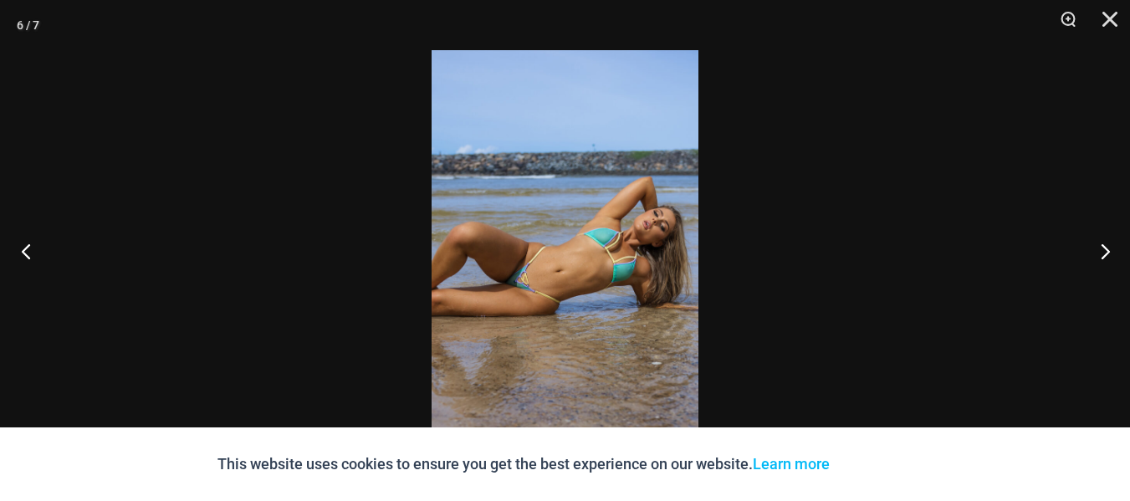
click at [29, 253] on button "Previous" at bounding box center [31, 251] width 63 height 84
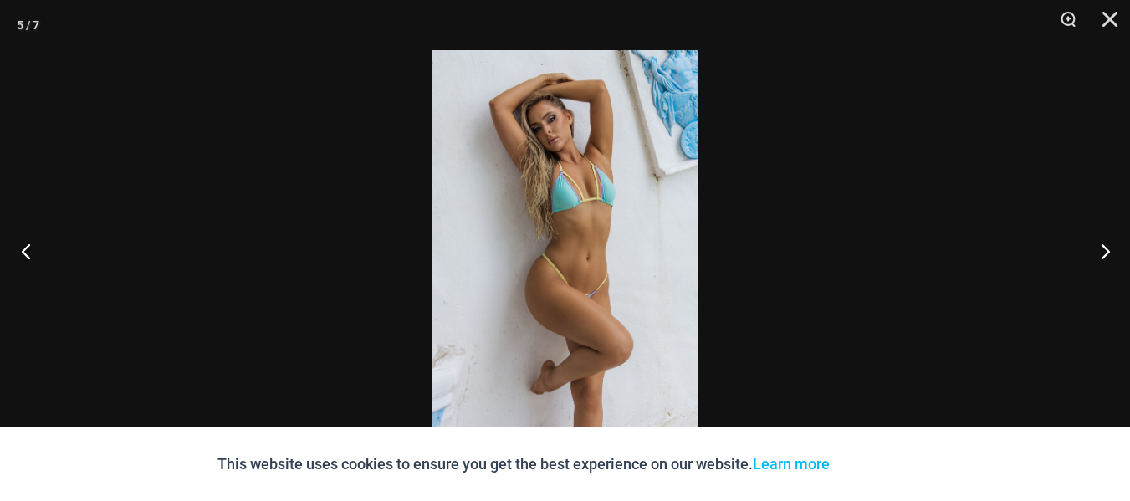
click at [29, 253] on button "Previous" at bounding box center [31, 251] width 63 height 84
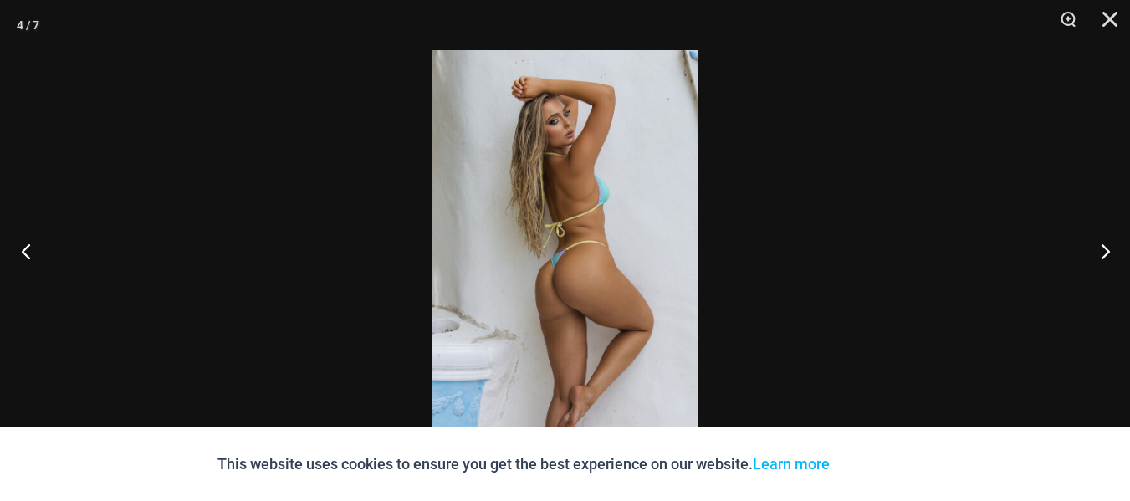
click at [29, 253] on button "Previous" at bounding box center [31, 251] width 63 height 84
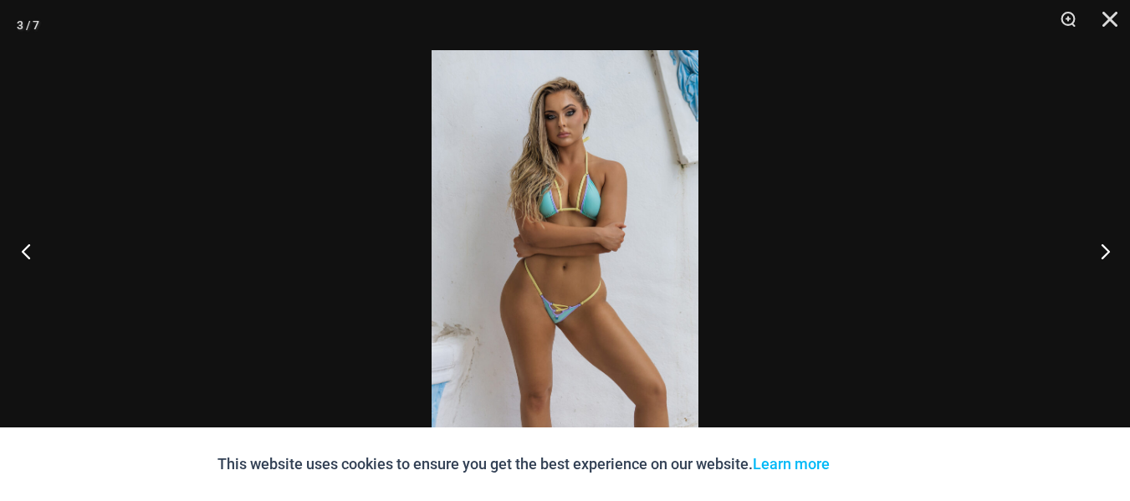
click at [29, 253] on button "Previous" at bounding box center [31, 251] width 63 height 84
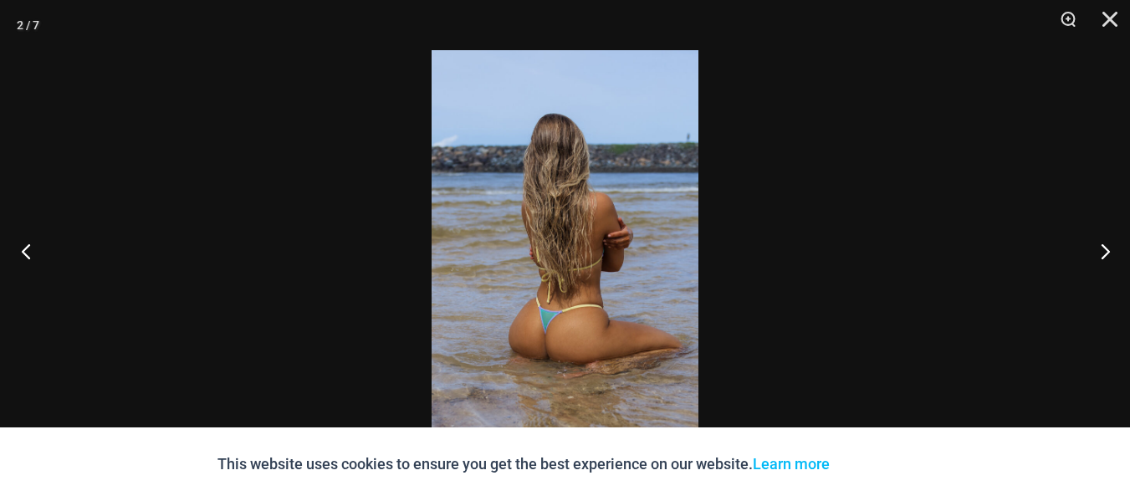
click at [29, 253] on button "Previous" at bounding box center [31, 251] width 63 height 84
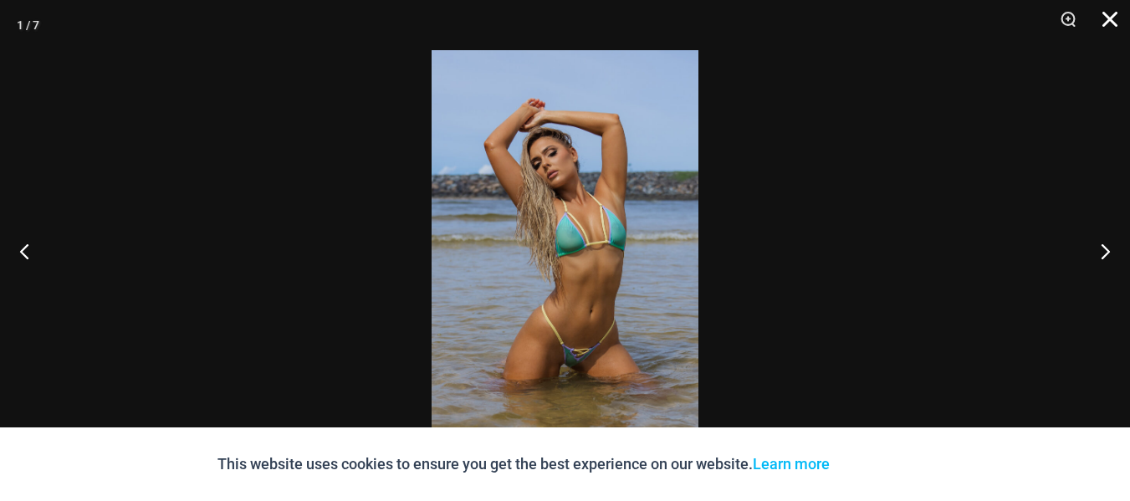
click at [1114, 20] on button "Close" at bounding box center [1104, 25] width 42 height 50
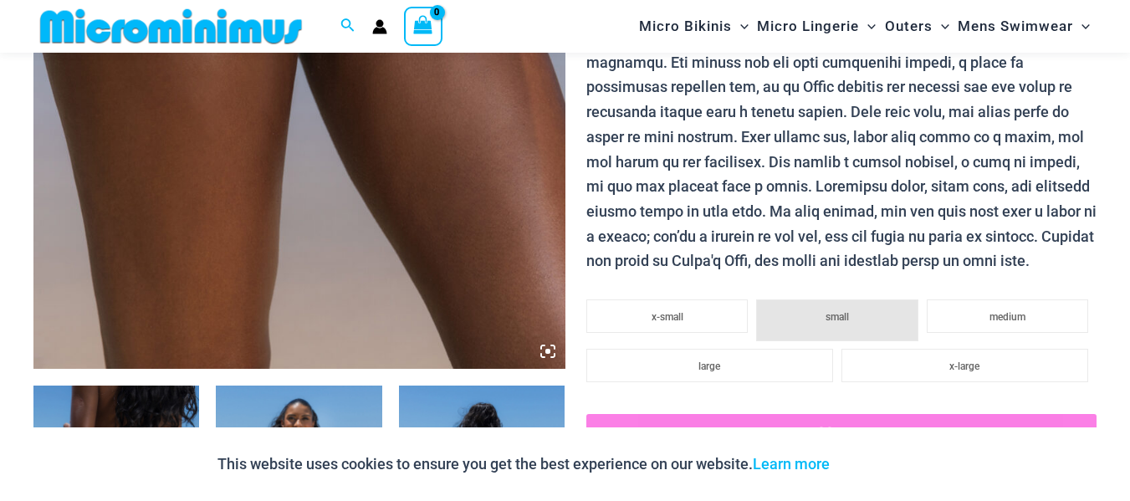
scroll to position [613, 0]
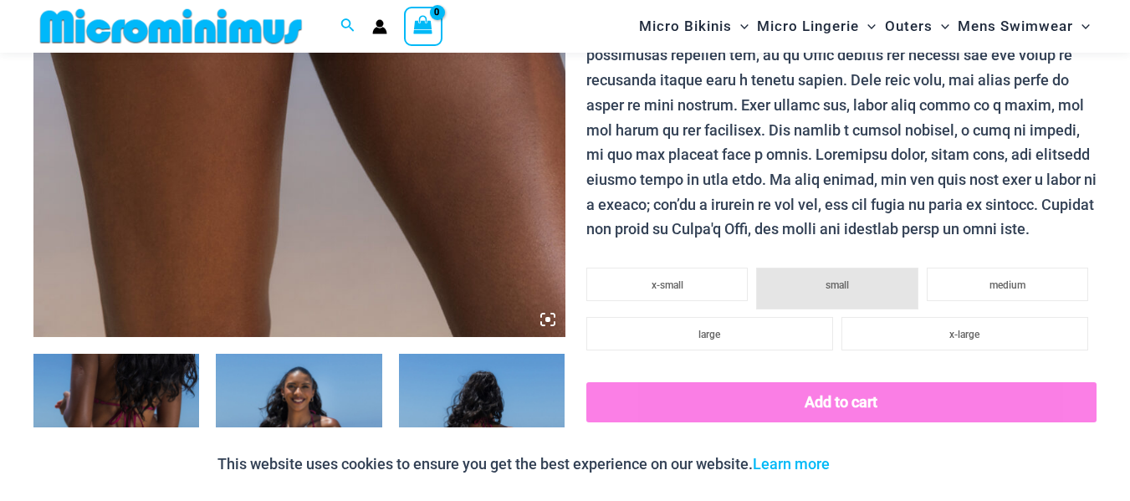
click at [547, 318] on icon at bounding box center [547, 319] width 5 height 5
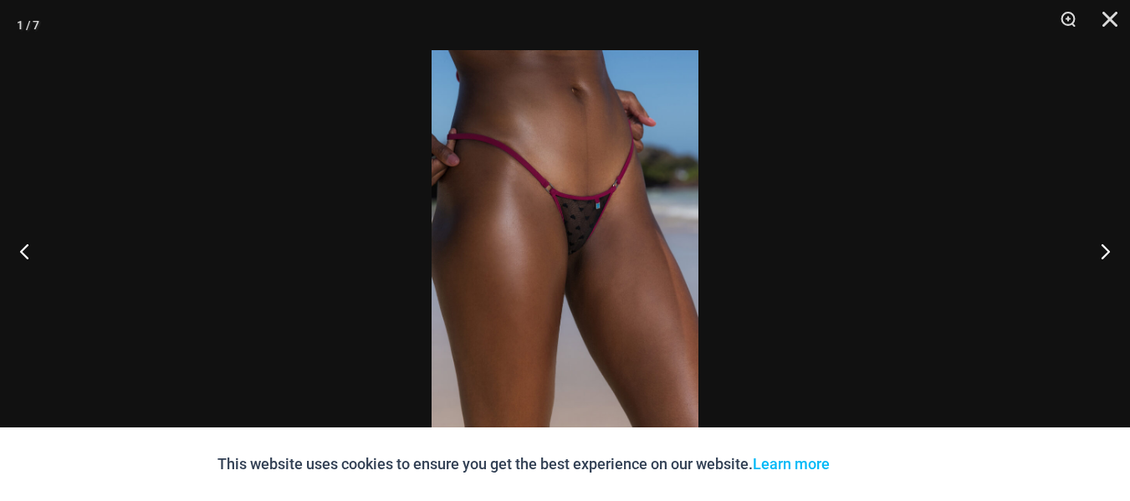
click at [585, 257] on img at bounding box center [565, 250] width 267 height 401
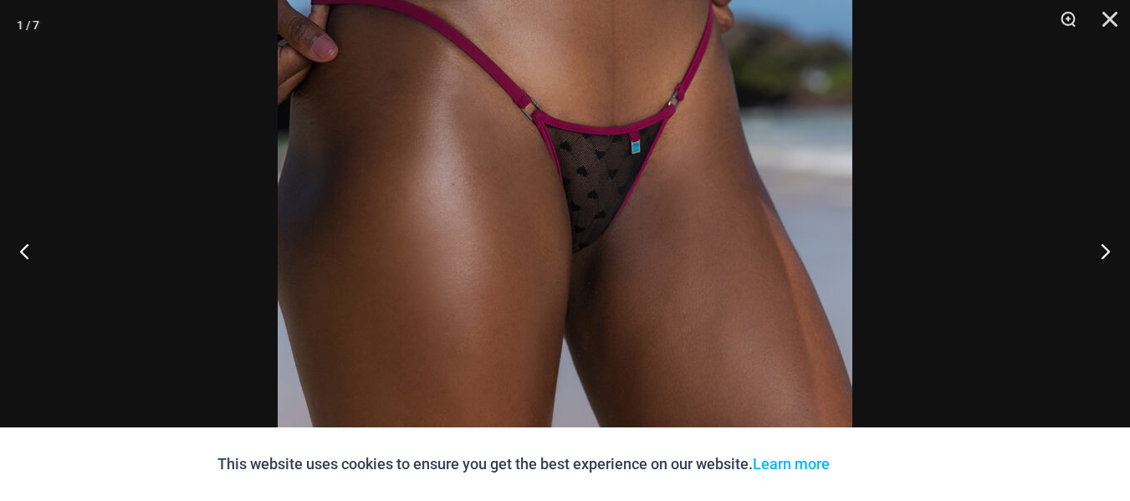
click at [641, 250] on img at bounding box center [565, 243] width 575 height 861
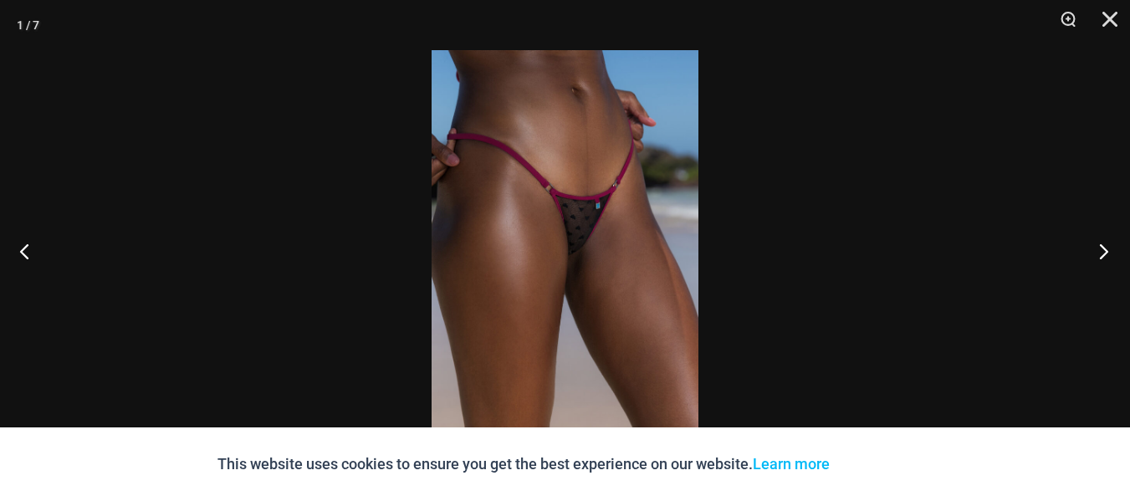
click at [1102, 254] on button "Next" at bounding box center [1098, 251] width 63 height 84
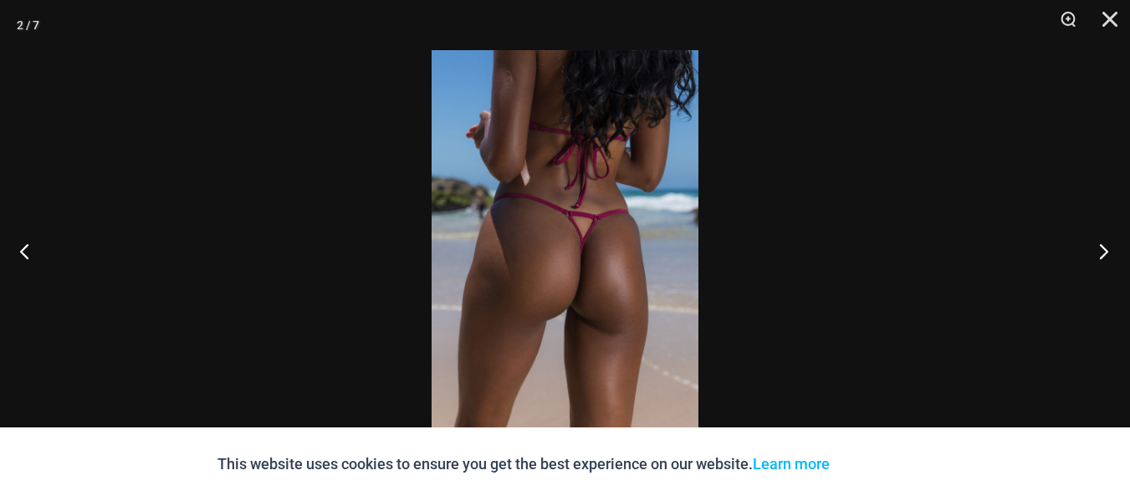
click at [1102, 254] on button "Next" at bounding box center [1098, 251] width 63 height 84
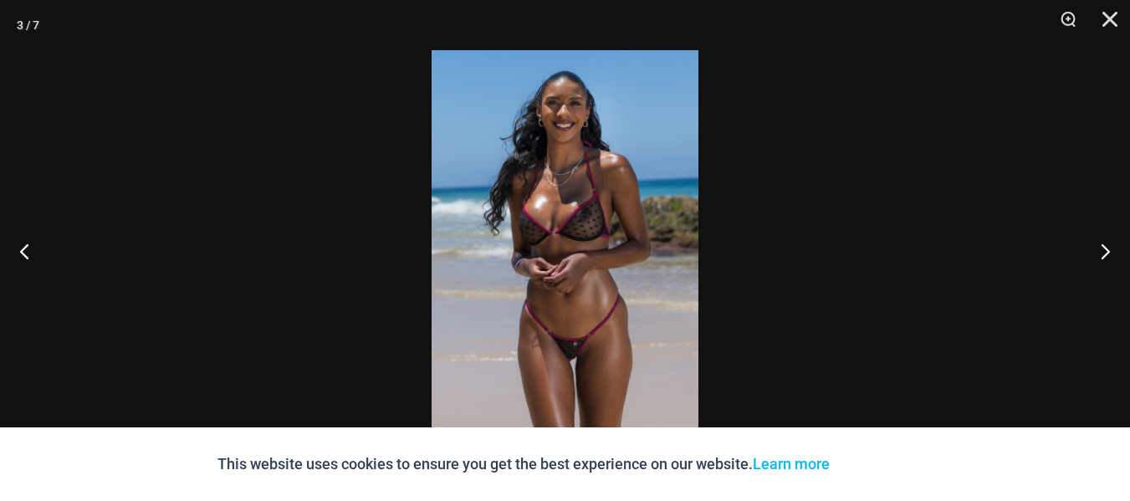
click at [584, 259] on img at bounding box center [565, 250] width 267 height 401
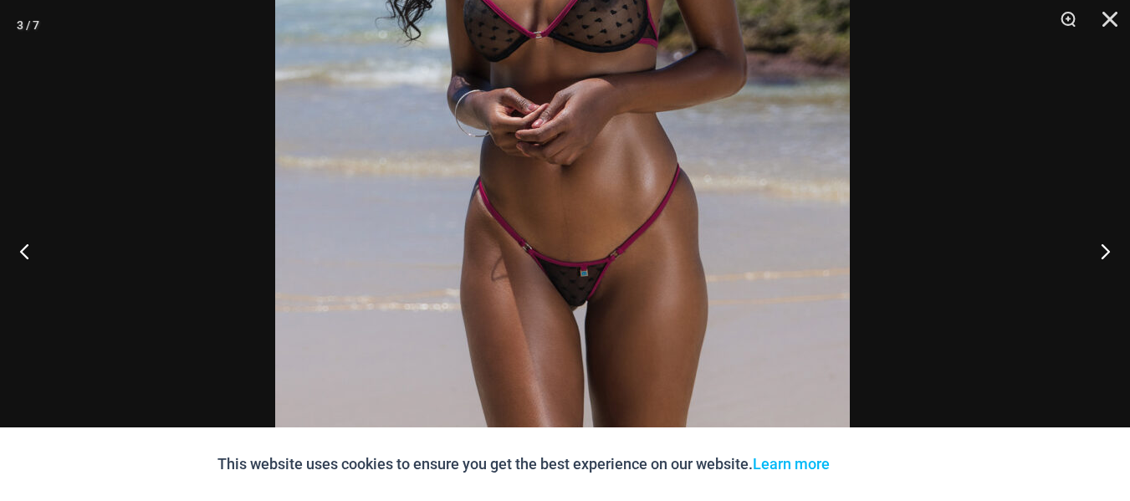
click at [625, 108] on img at bounding box center [562, 72] width 575 height 861
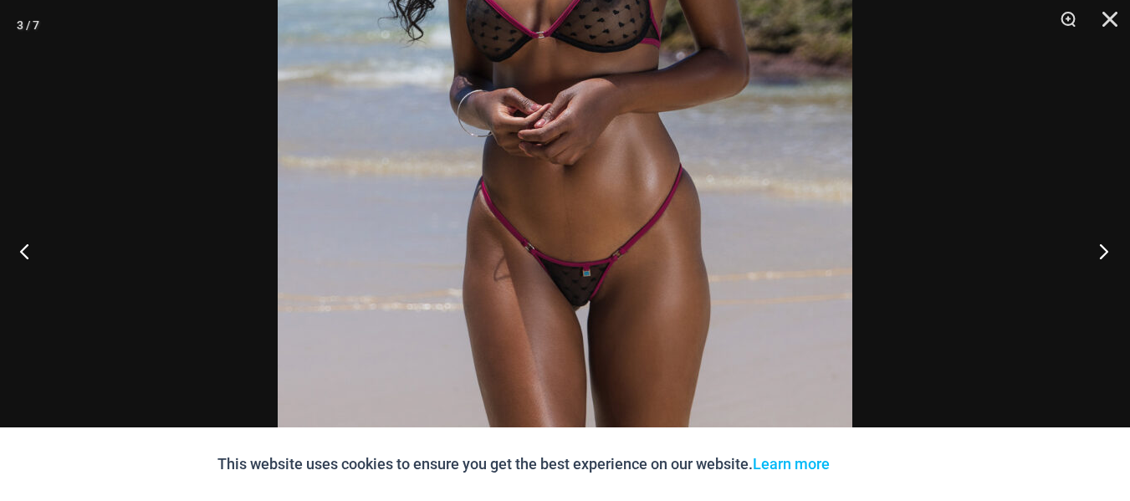
click at [1104, 250] on button "Next" at bounding box center [1098, 251] width 63 height 84
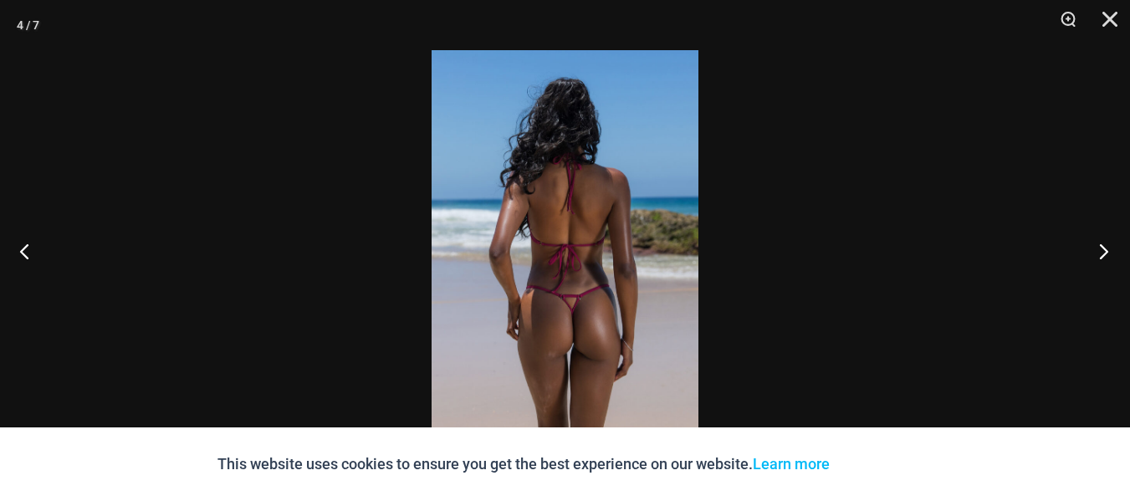
click at [1104, 250] on button "Next" at bounding box center [1098, 251] width 63 height 84
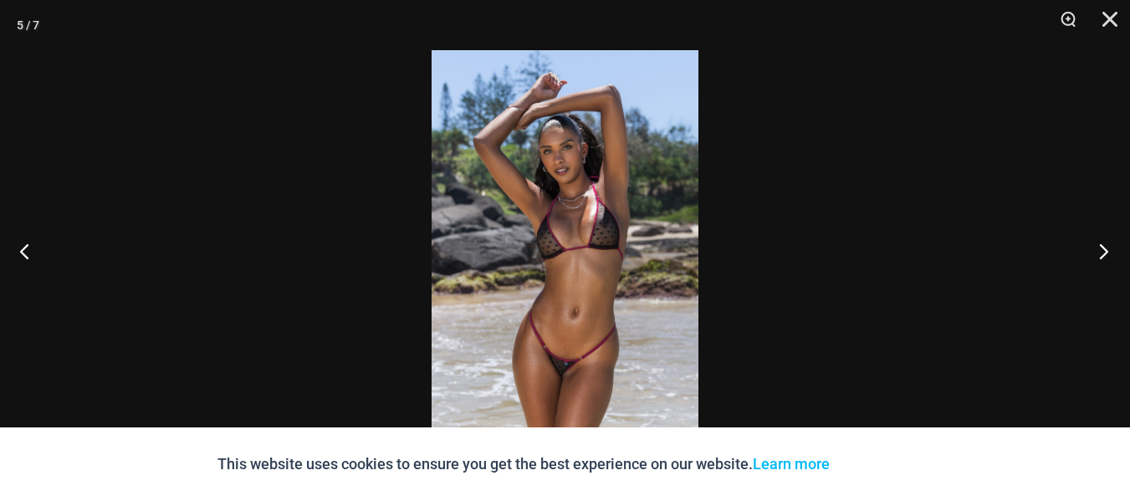
click at [1104, 250] on button "Next" at bounding box center [1098, 251] width 63 height 84
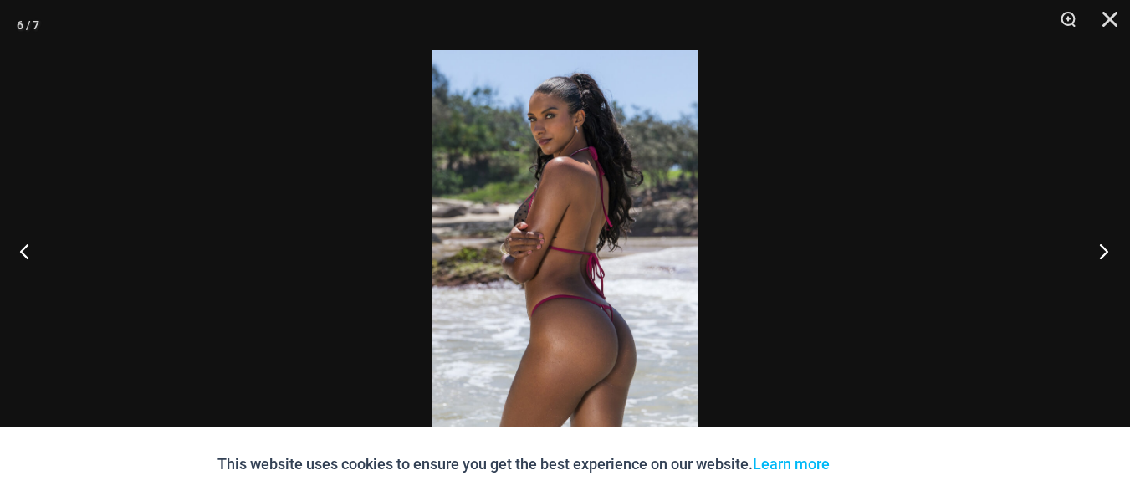
click at [1104, 250] on button "Next" at bounding box center [1098, 251] width 63 height 84
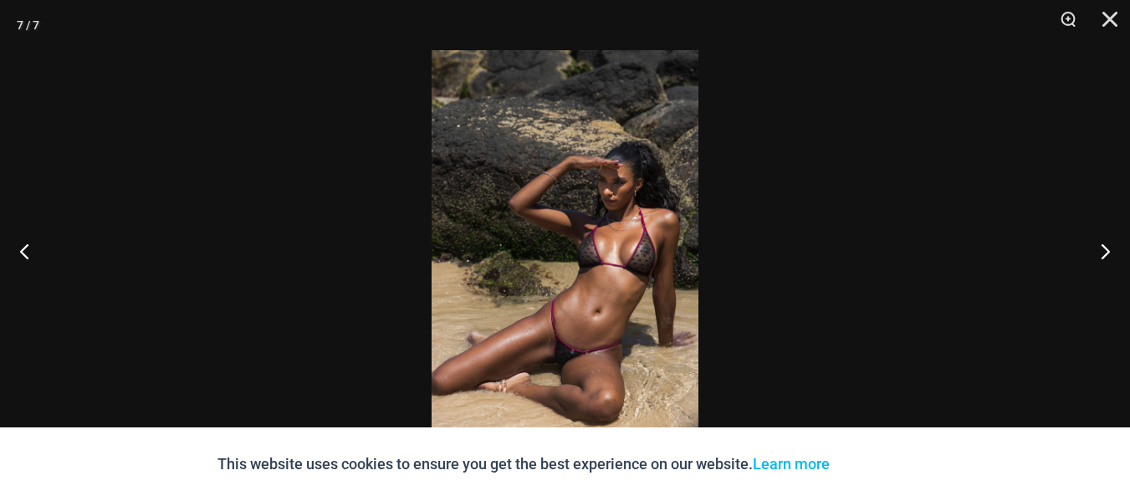
click at [606, 314] on img at bounding box center [565, 250] width 267 height 401
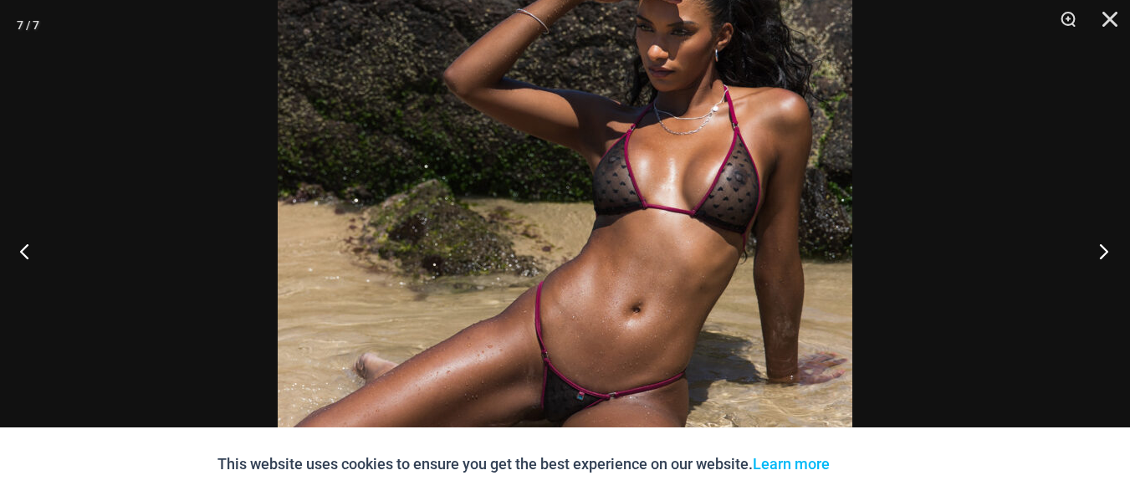
click at [1096, 253] on button "Next" at bounding box center [1098, 251] width 63 height 84
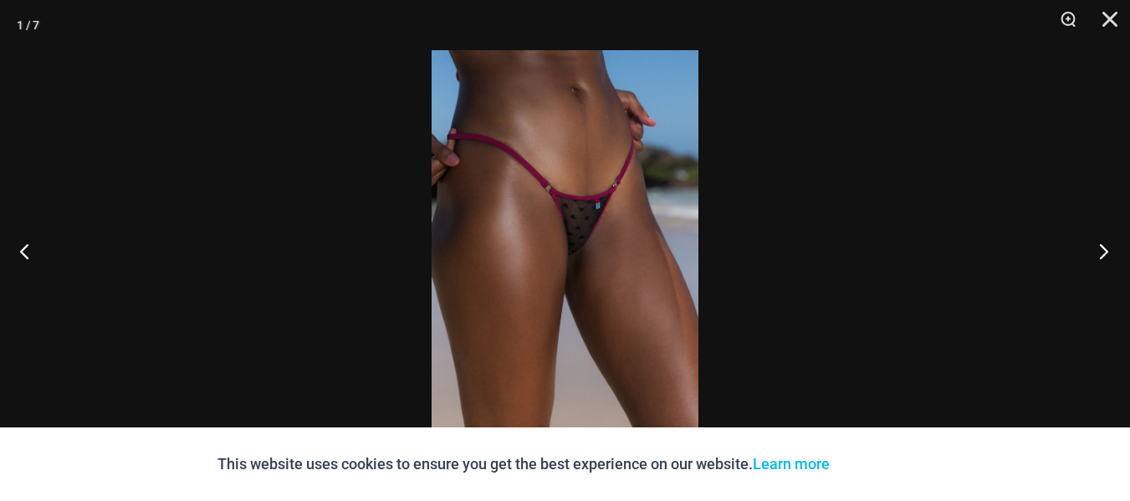
click at [1096, 253] on button "Next" at bounding box center [1098, 251] width 63 height 84
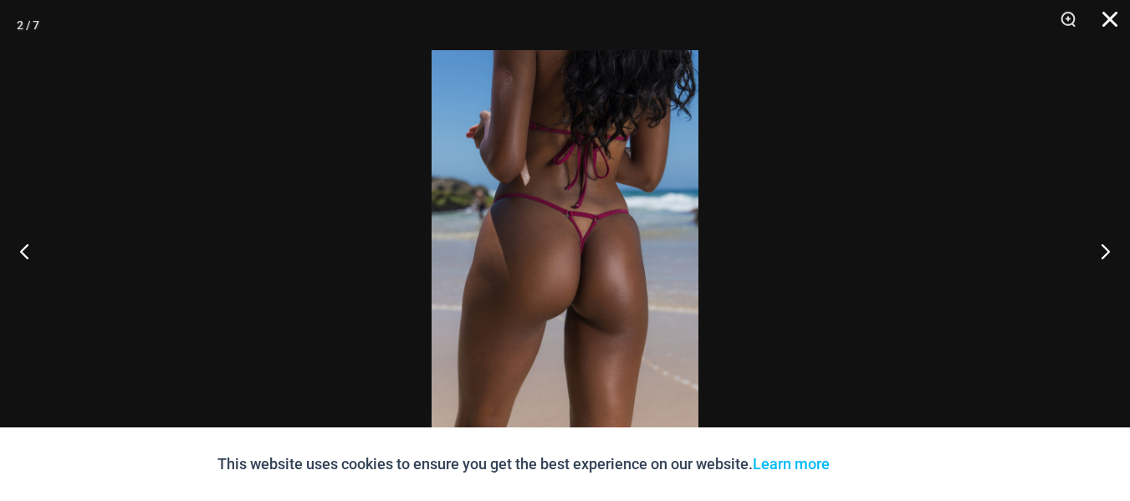
click at [1109, 15] on button "Close" at bounding box center [1104, 25] width 42 height 50
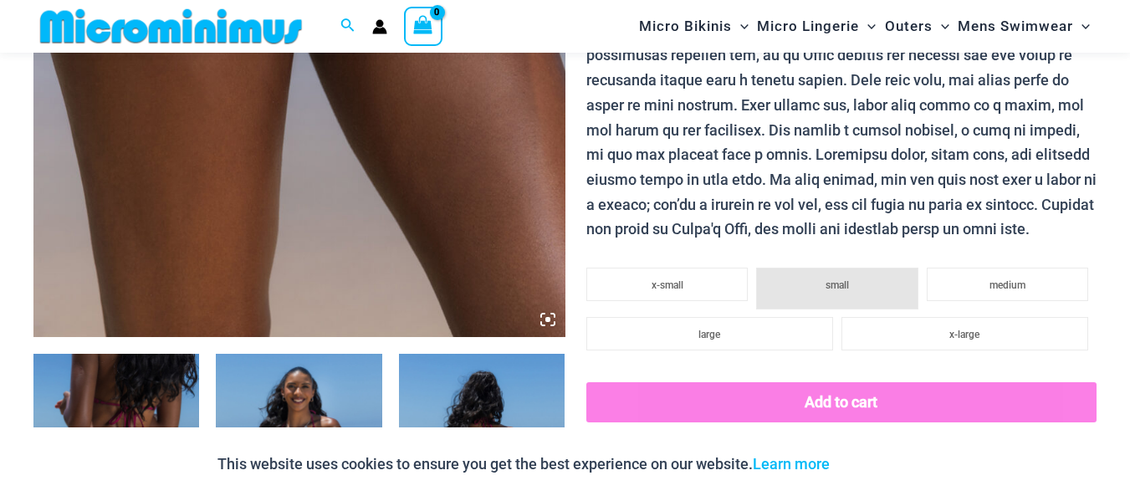
scroll to position [0, 0]
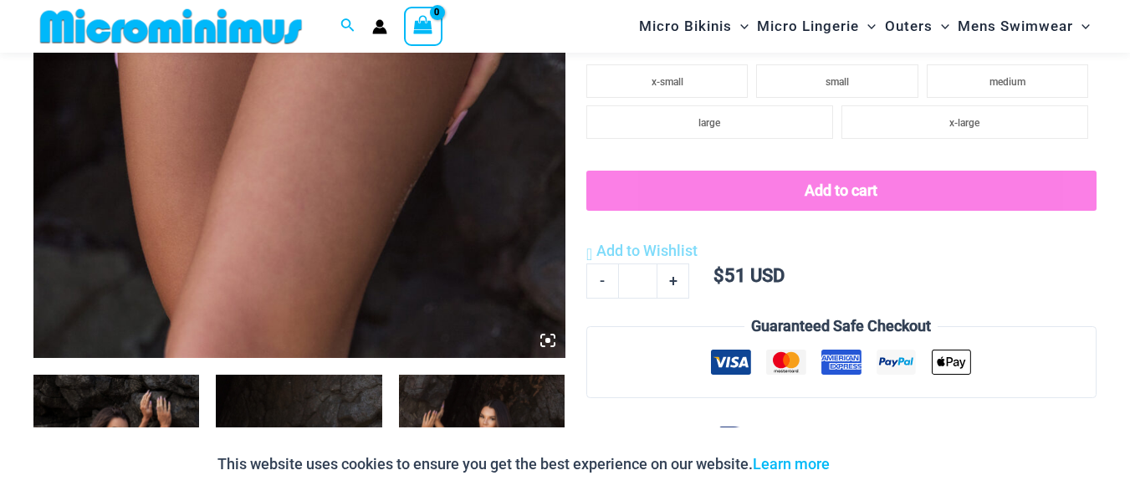
scroll to position [636, 0]
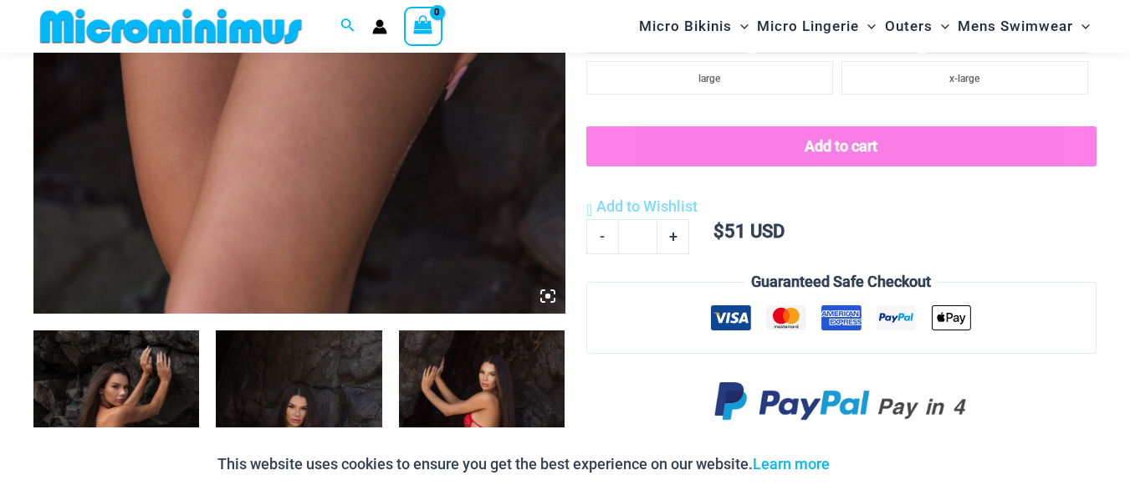
click at [545, 294] on icon at bounding box center [547, 296] width 15 height 15
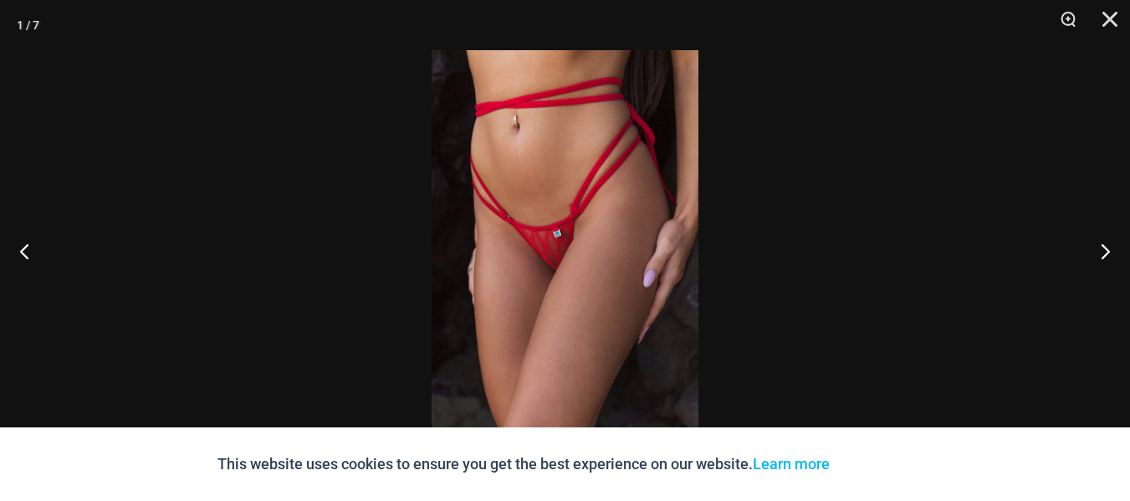
click at [587, 258] on img at bounding box center [565, 250] width 267 height 401
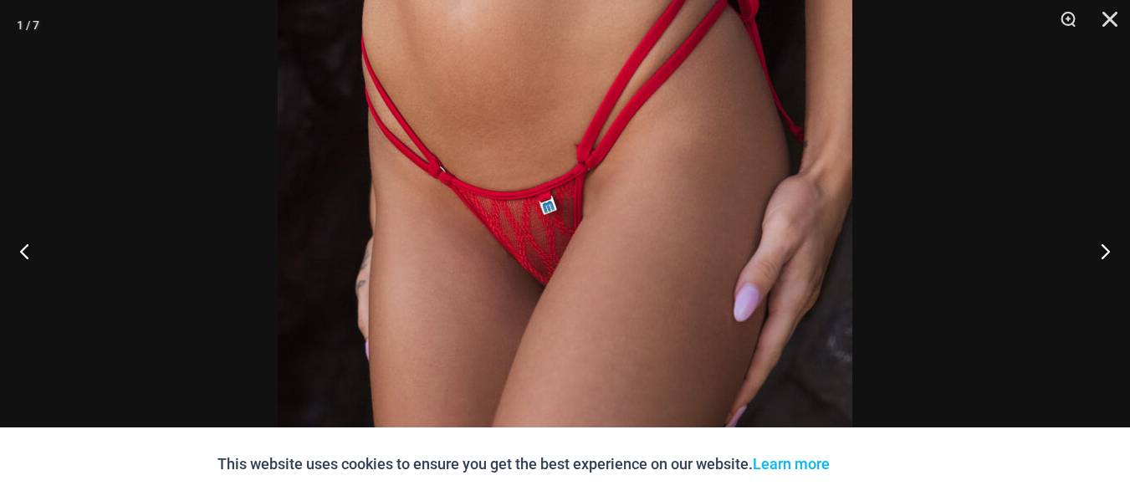
click at [587, 258] on img at bounding box center [565, 242] width 575 height 861
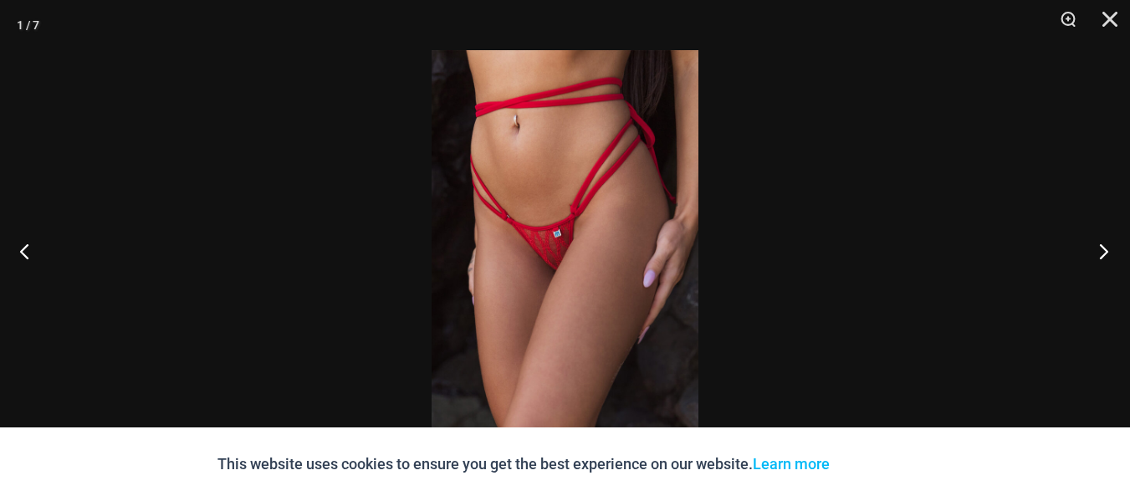
click at [1101, 245] on button "Next" at bounding box center [1098, 251] width 63 height 84
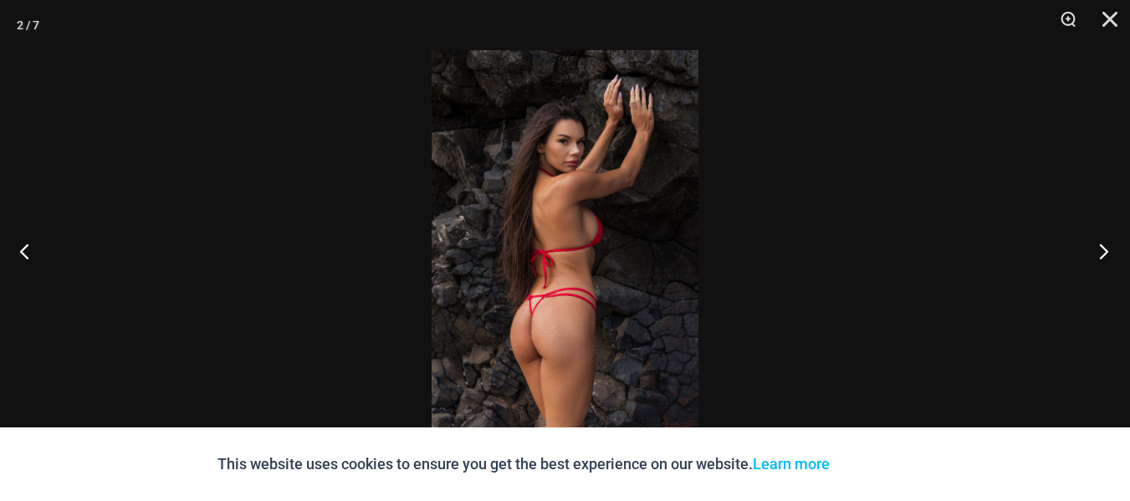
click at [1101, 245] on button "Next" at bounding box center [1098, 251] width 63 height 84
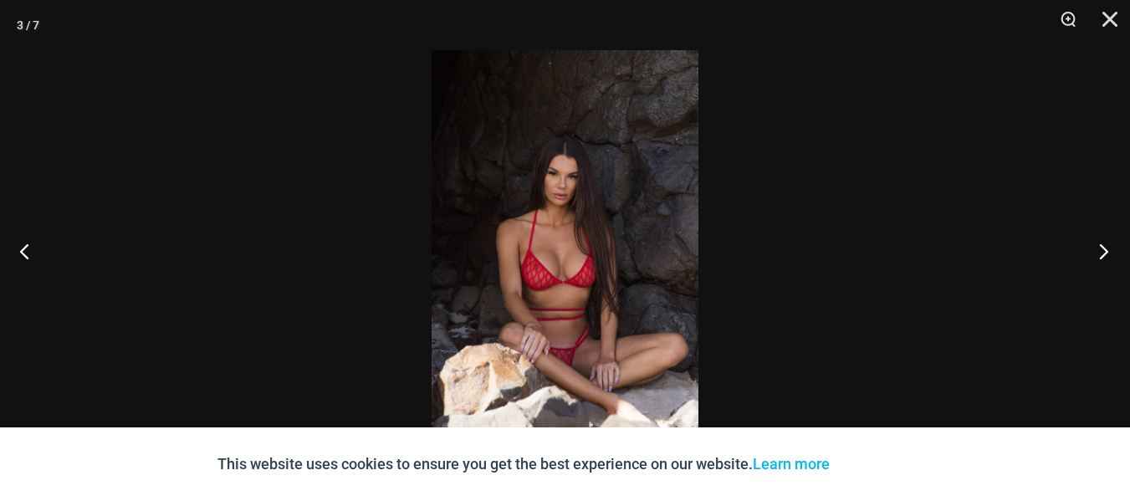
click at [1101, 245] on button "Next" at bounding box center [1098, 251] width 63 height 84
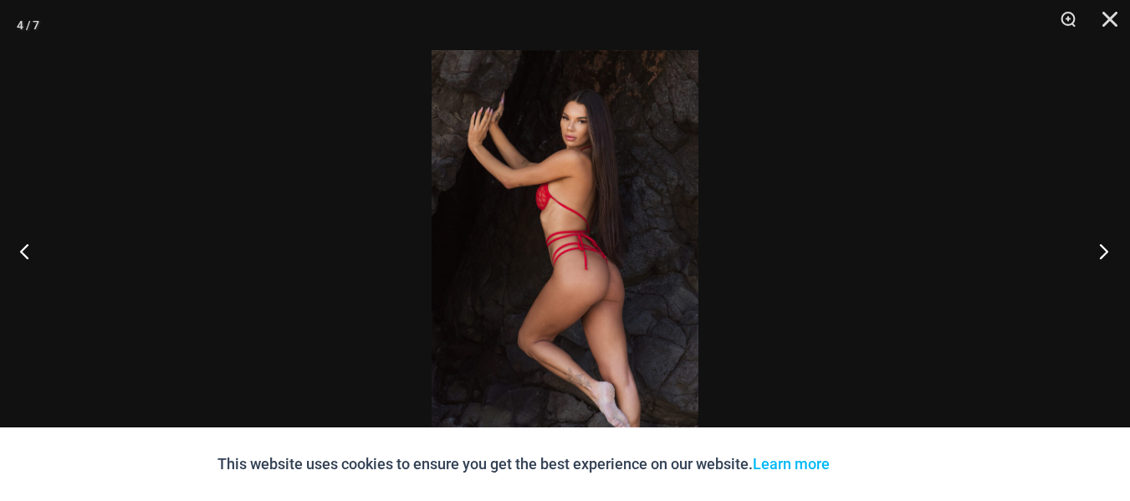
click at [1101, 245] on button "Next" at bounding box center [1098, 251] width 63 height 84
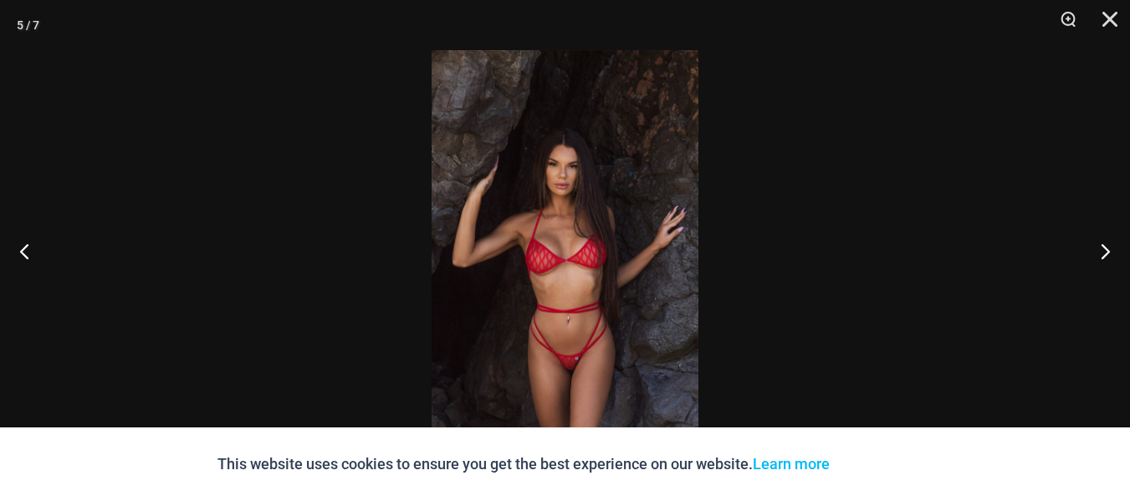
click at [586, 370] on img at bounding box center [565, 250] width 267 height 401
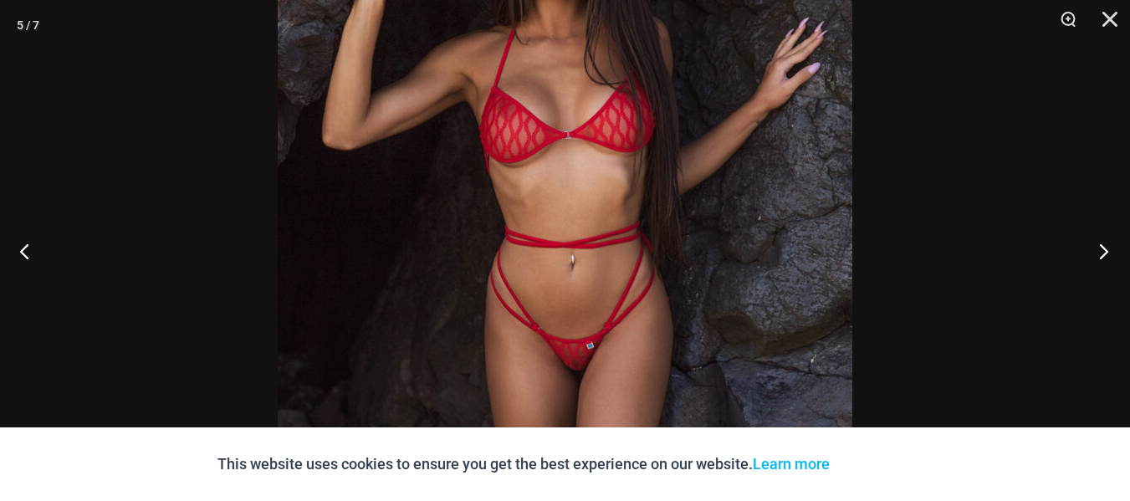
click at [1101, 253] on button "Next" at bounding box center [1098, 251] width 63 height 84
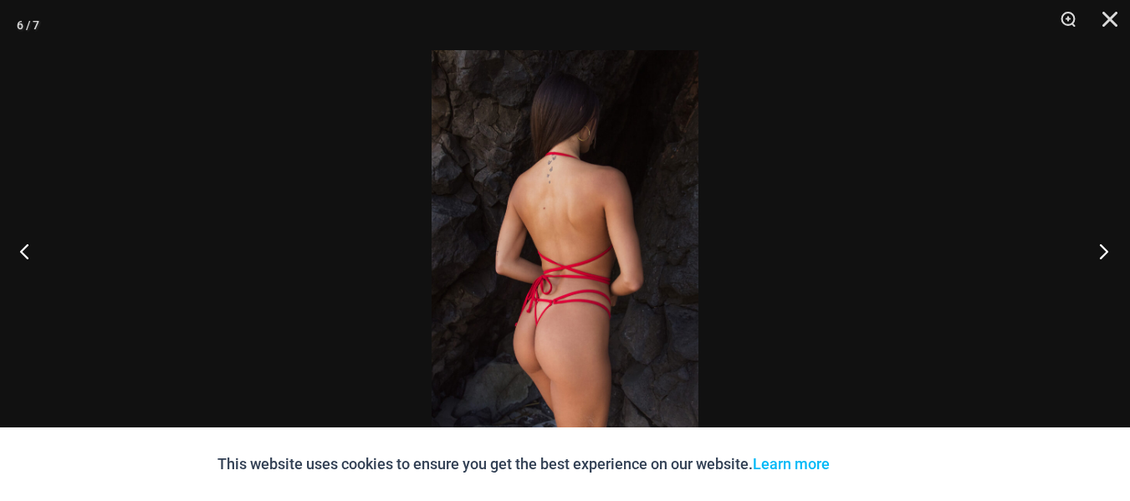
click at [1101, 253] on button "Next" at bounding box center [1098, 251] width 63 height 84
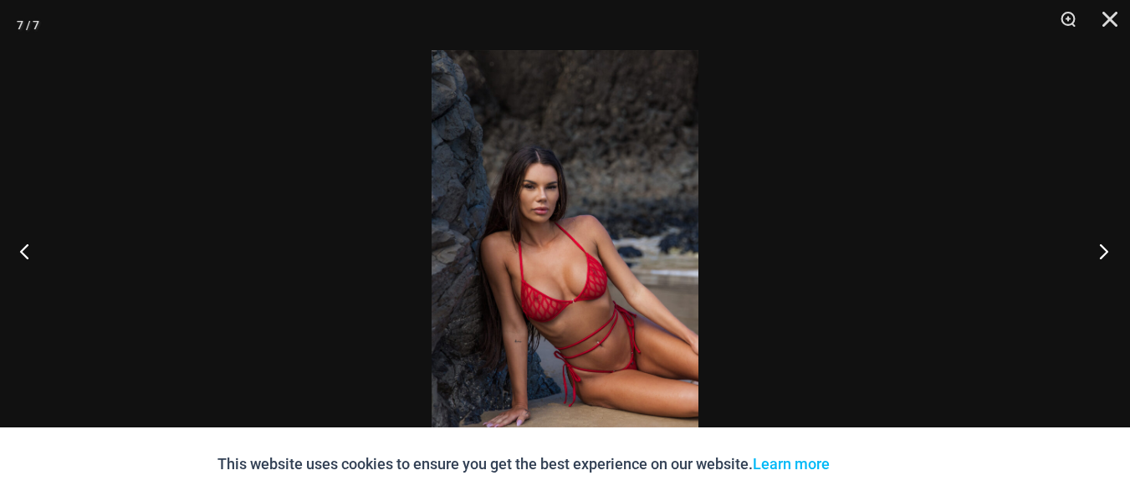
click at [1101, 253] on button "Next" at bounding box center [1098, 251] width 63 height 84
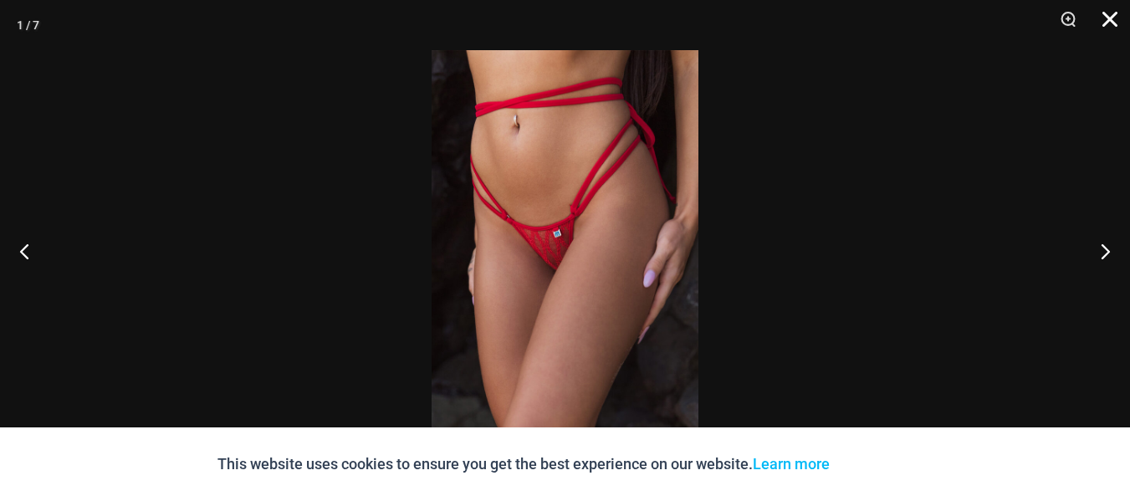
click at [1123, 21] on button "Close" at bounding box center [1104, 25] width 42 height 50
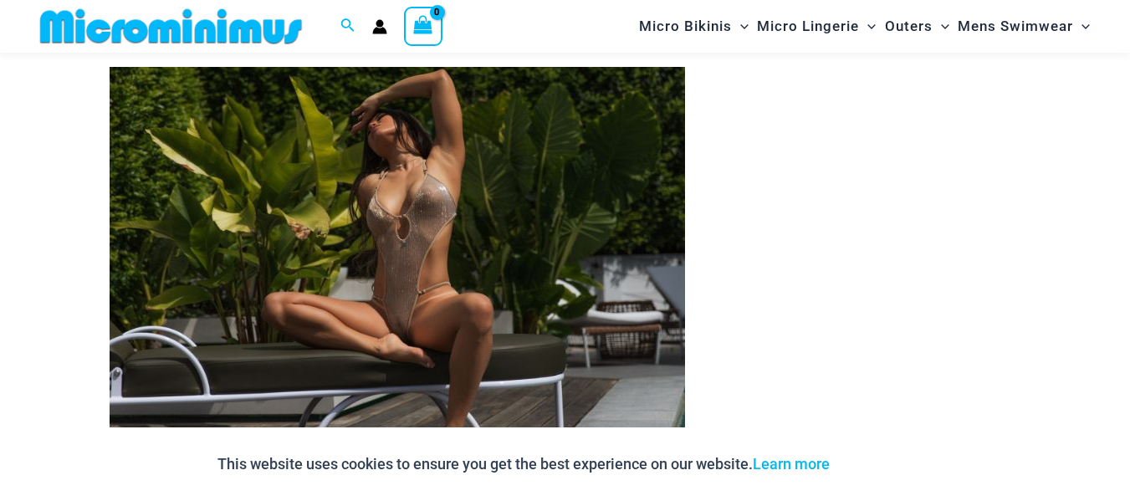
scroll to position [1282, 0]
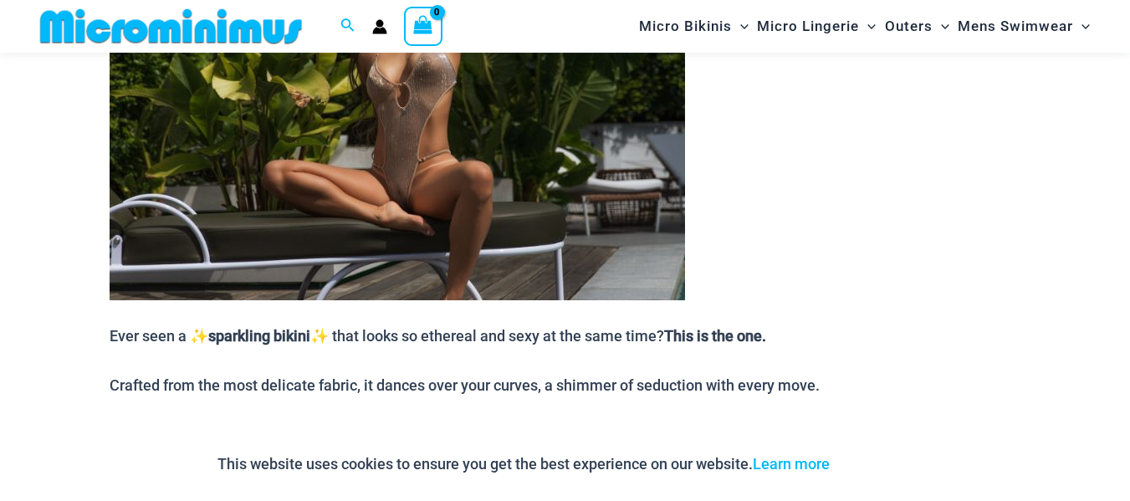
click at [424, 177] on img at bounding box center [397, 117] width 575 height 365
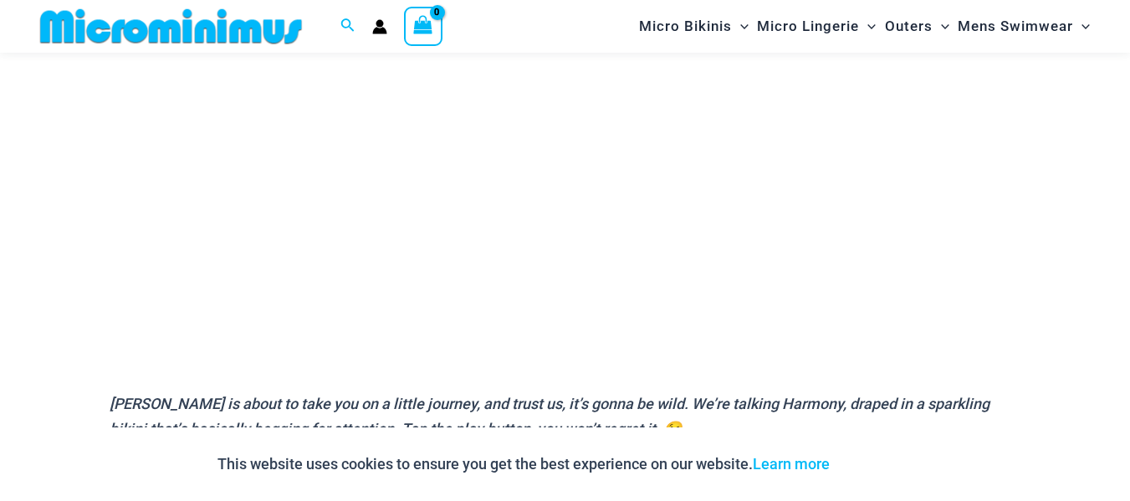
scroll to position [0, 0]
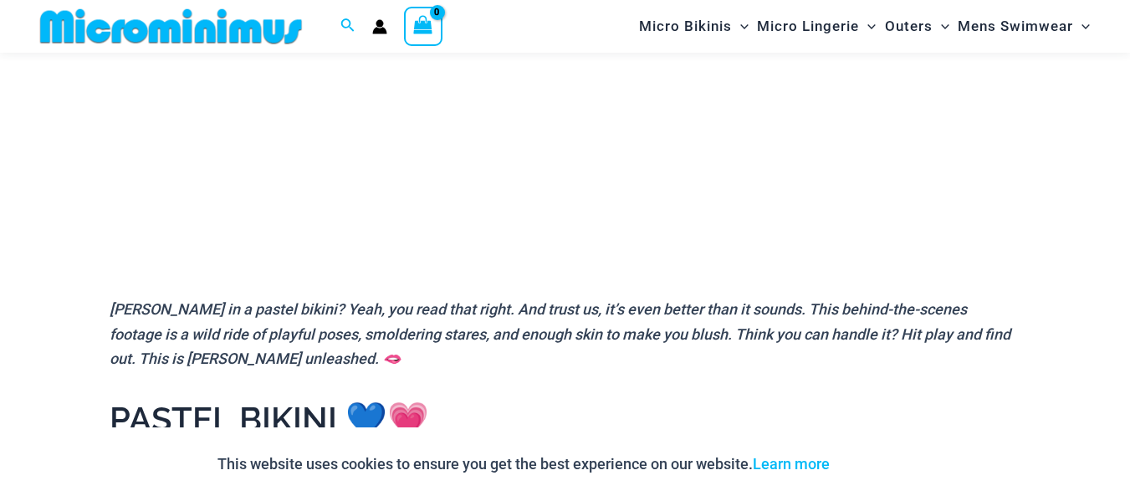
scroll to position [452, 0]
